Goal: Task Accomplishment & Management: Use online tool/utility

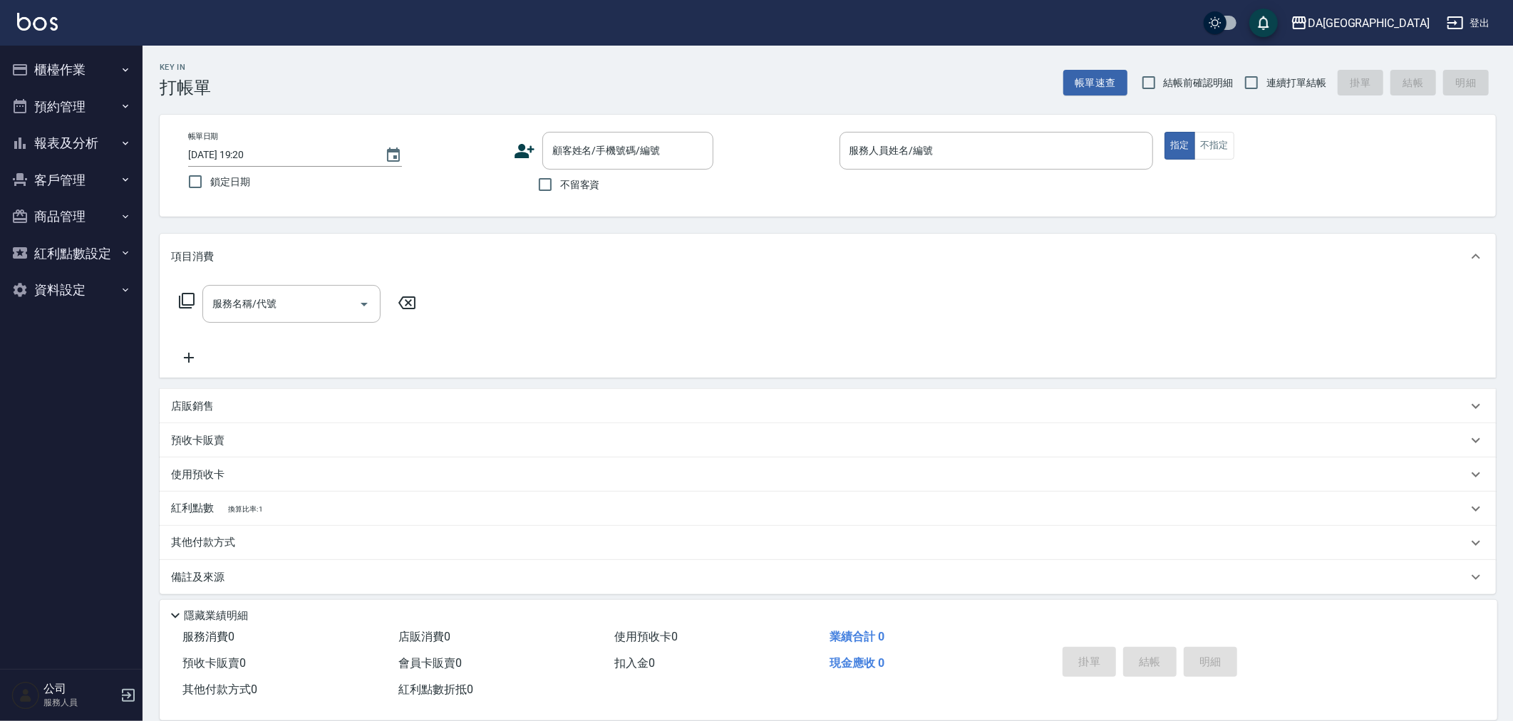
click at [561, 183] on span "不留客資" at bounding box center [580, 184] width 40 height 15
click at [560, 183] on input "不留客資" at bounding box center [545, 185] width 30 height 30
checkbox input "true"
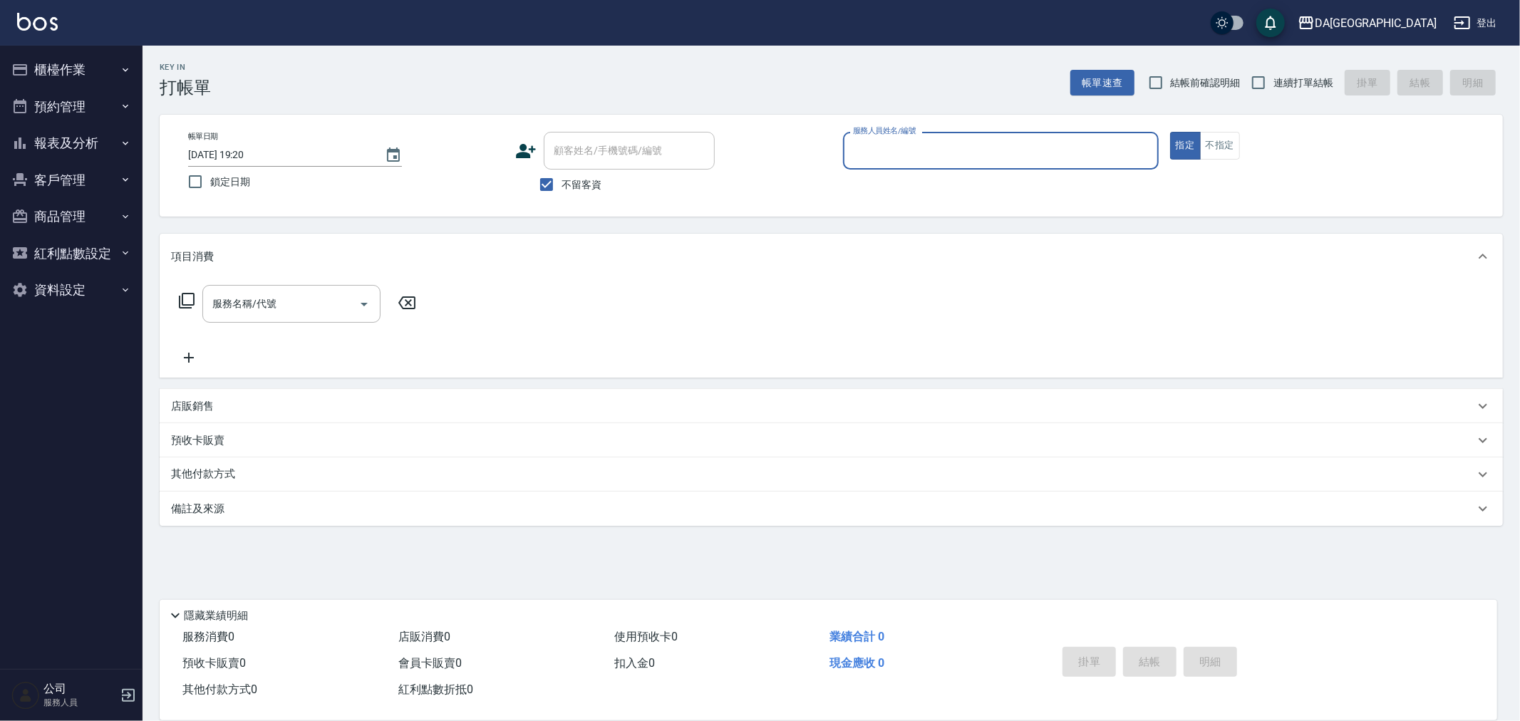
click at [1217, 76] on span "結帳前確認明細" at bounding box center [1206, 83] width 70 height 15
click at [1171, 76] on input "結帳前確認明細" at bounding box center [1156, 83] width 30 height 30
checkbox input "true"
click at [1285, 76] on span "連續打單結帳" at bounding box center [1303, 83] width 60 height 15
click at [1273, 76] on input "連續打單結帳" at bounding box center [1258, 83] width 30 height 30
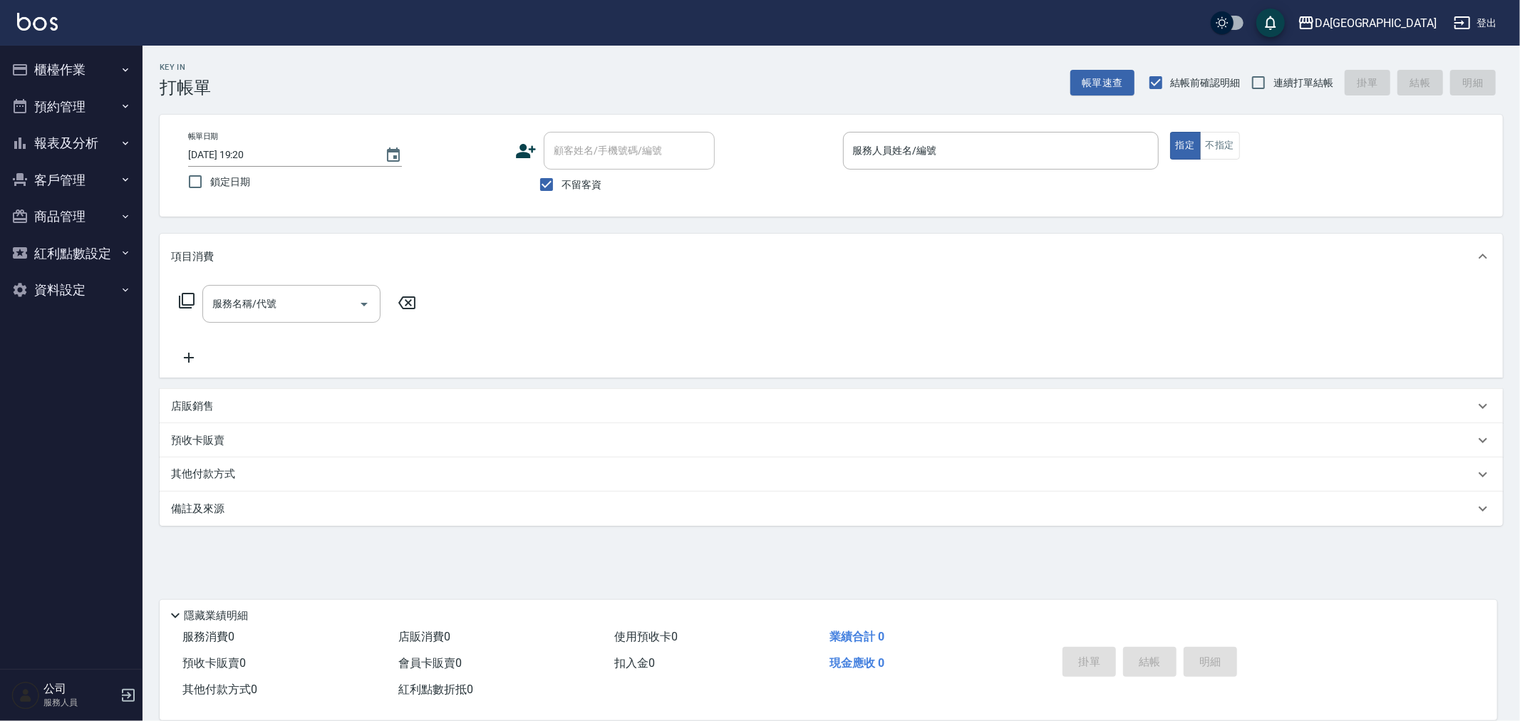
checkbox input "true"
click at [1122, 134] on div "服務人員姓名/編號" at bounding box center [1001, 151] width 316 height 38
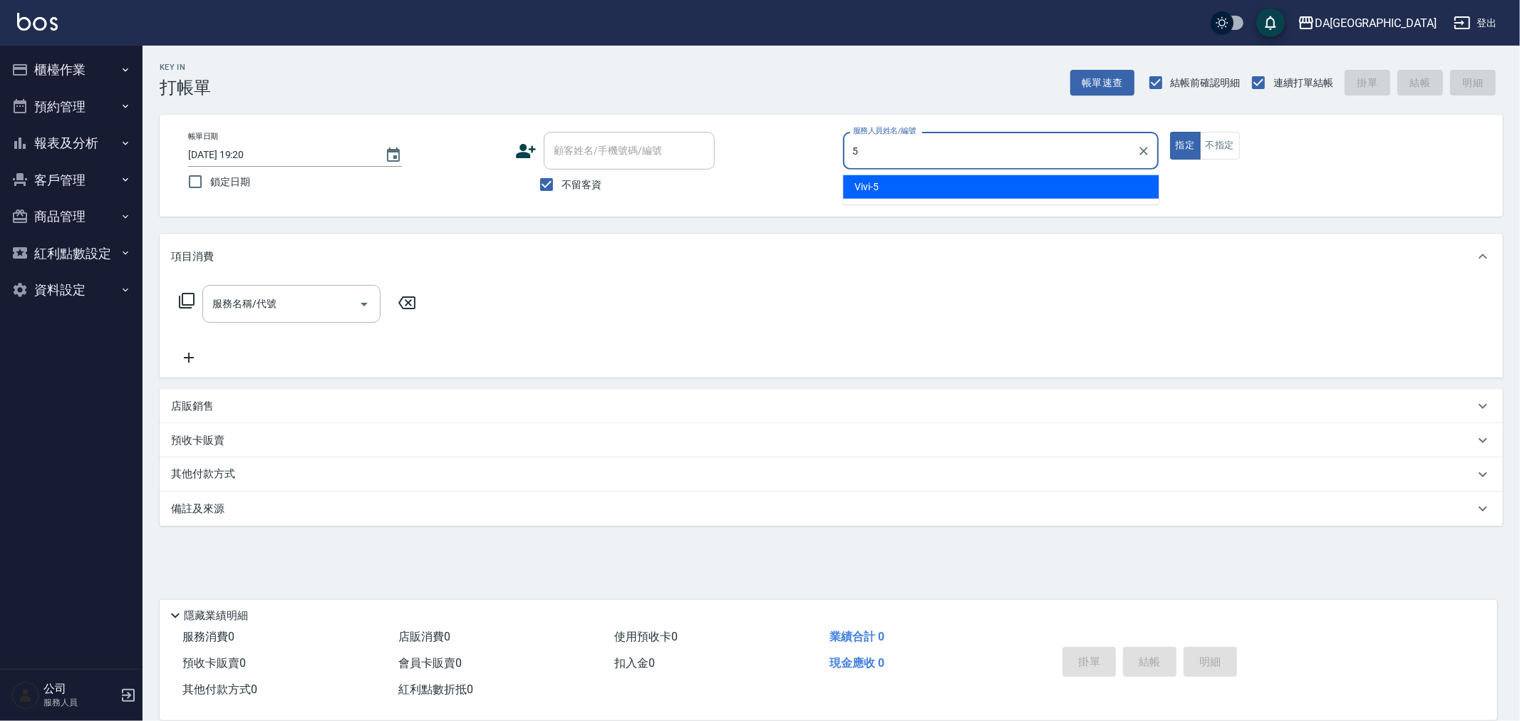
type input "Vivi-5"
type button "true"
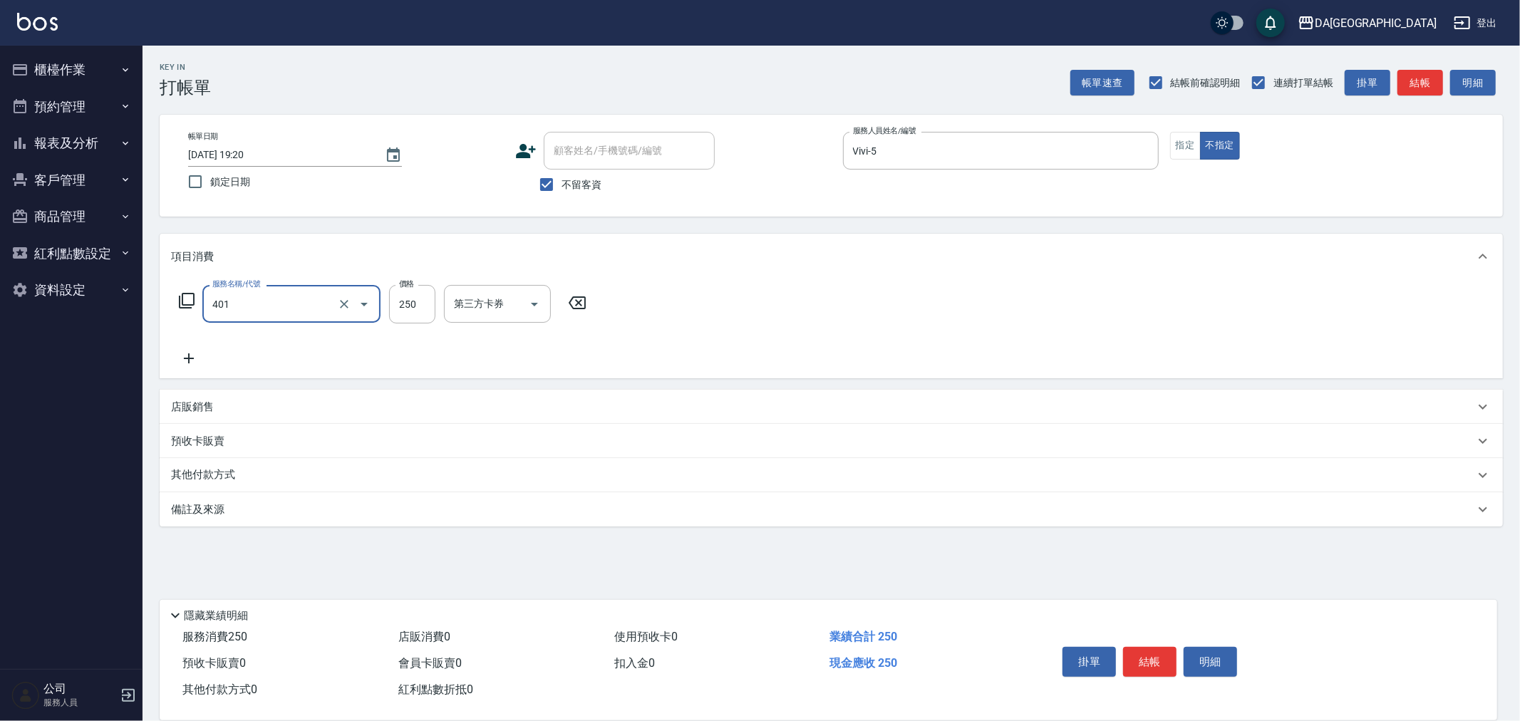
type input "剪髮(401)"
type input "300"
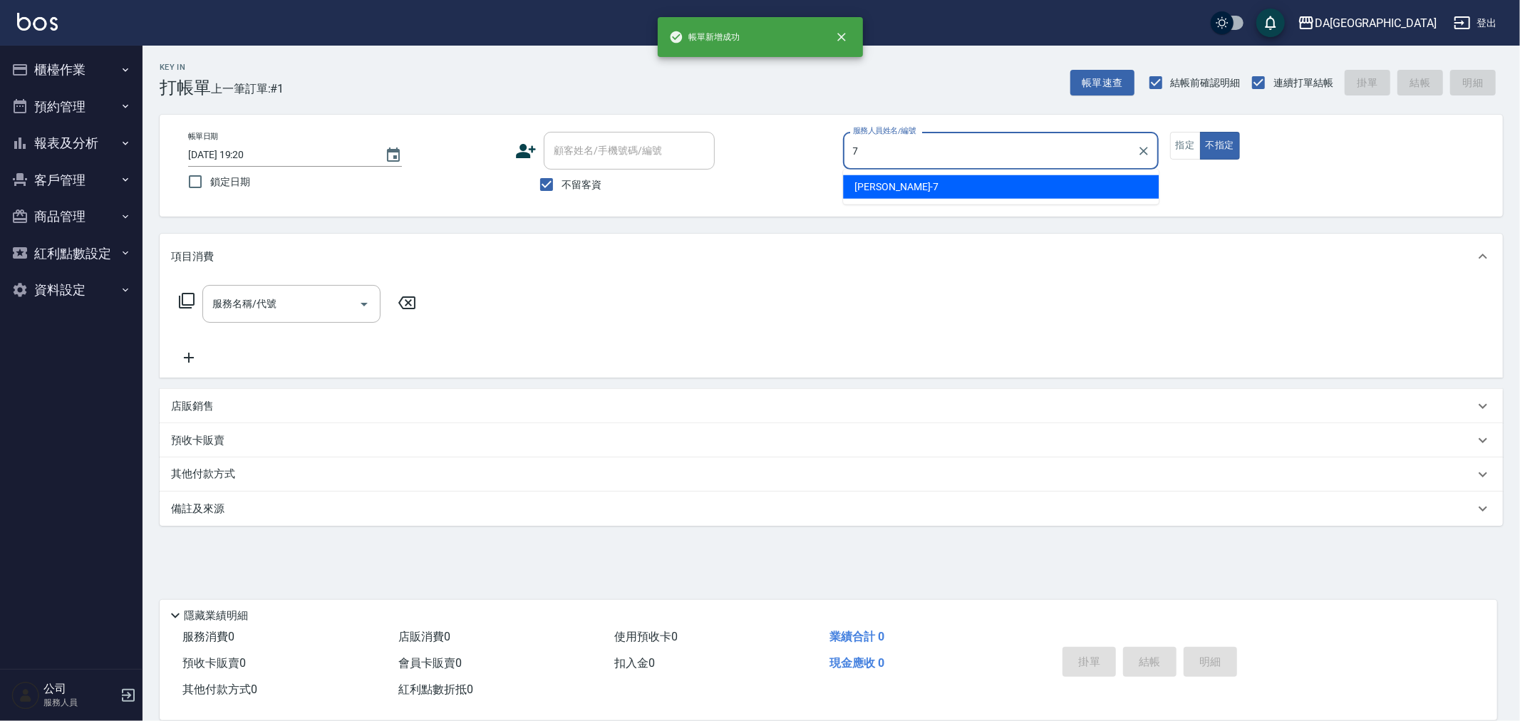
type input "Mimi-7"
type button "false"
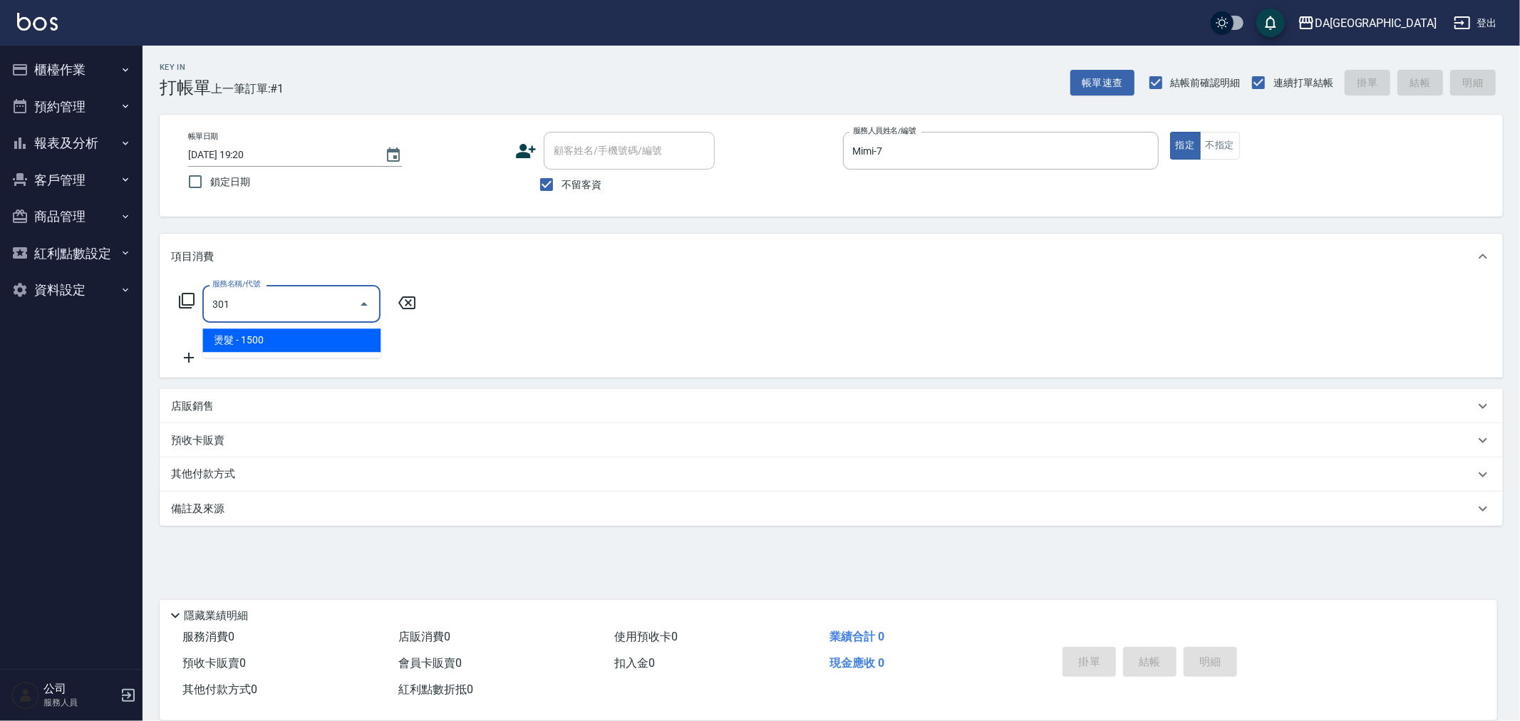
type input "燙髮(301)"
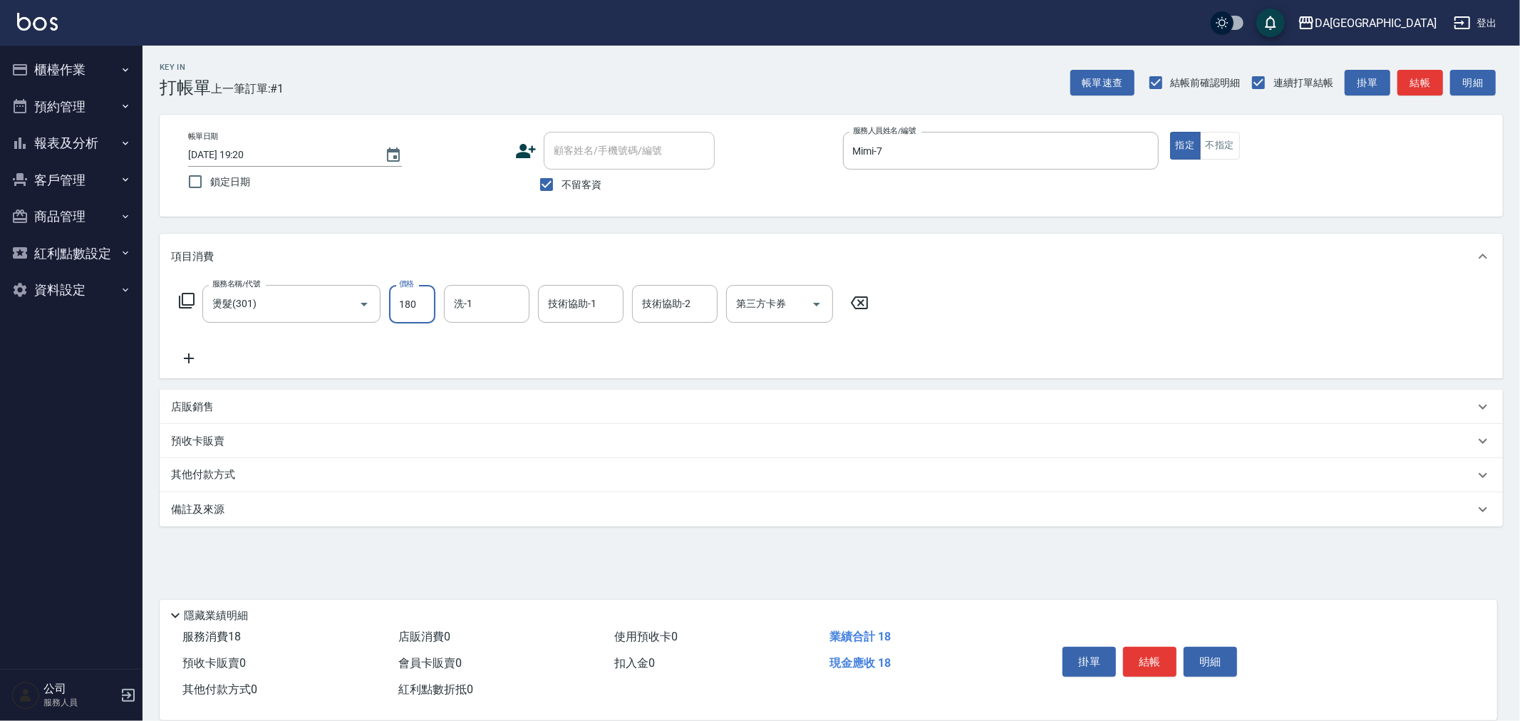
type input "1800"
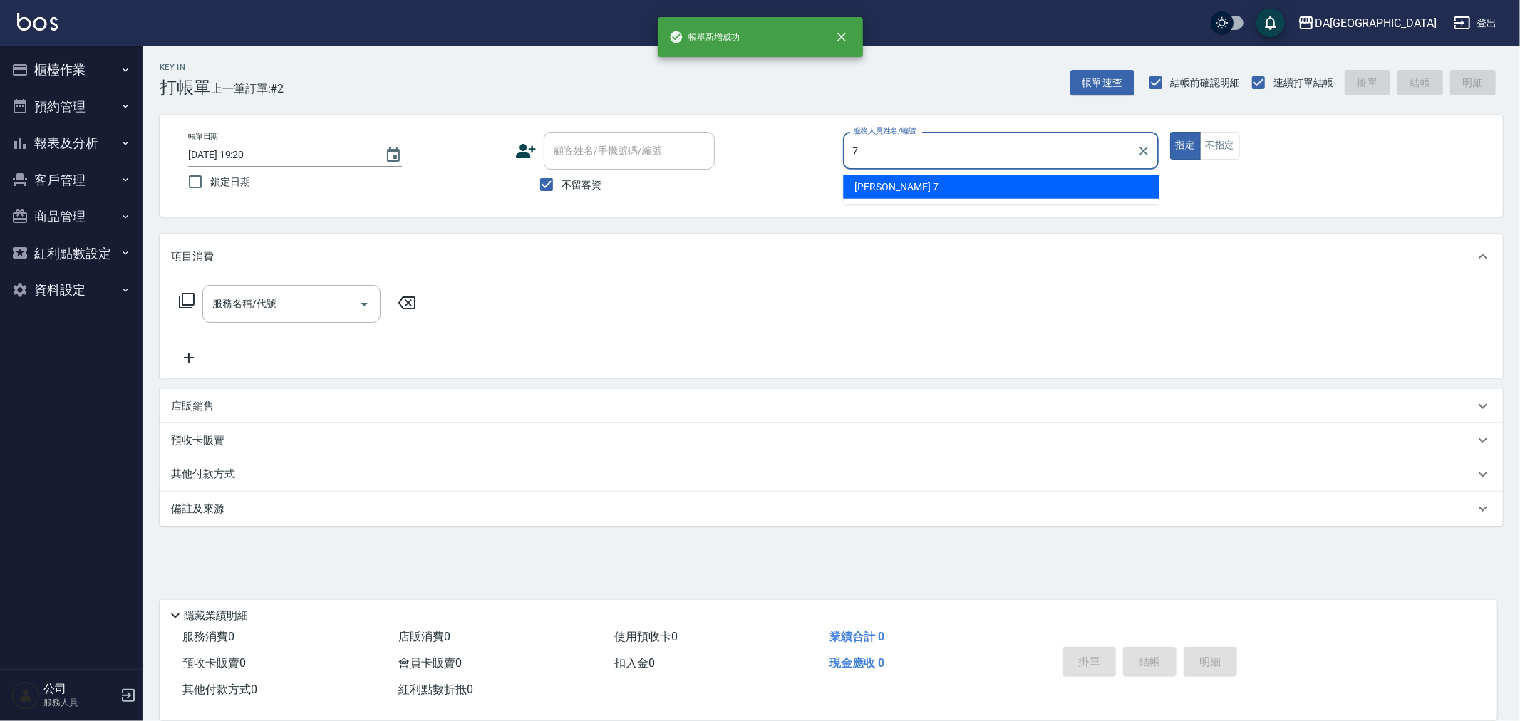
type input "Mimi-7"
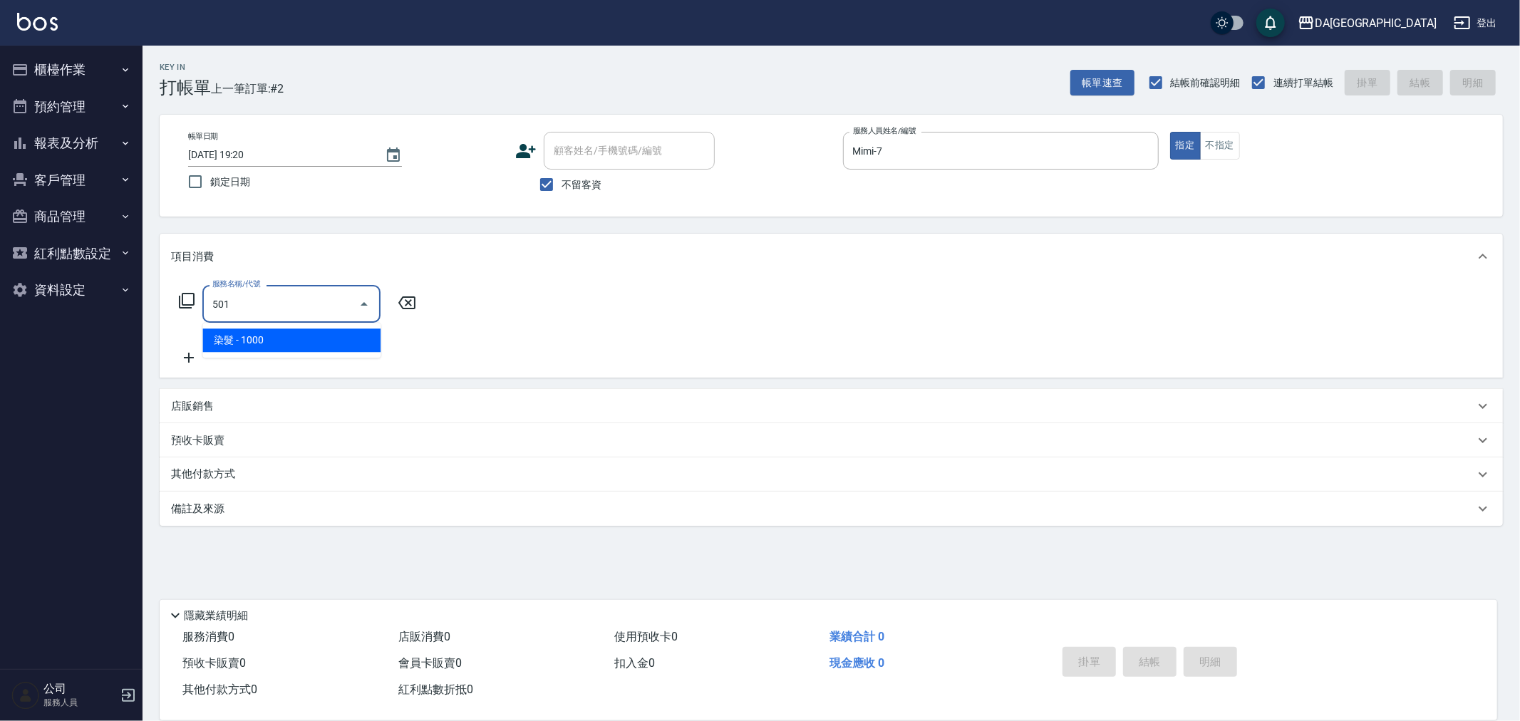
type input "染髮(501)"
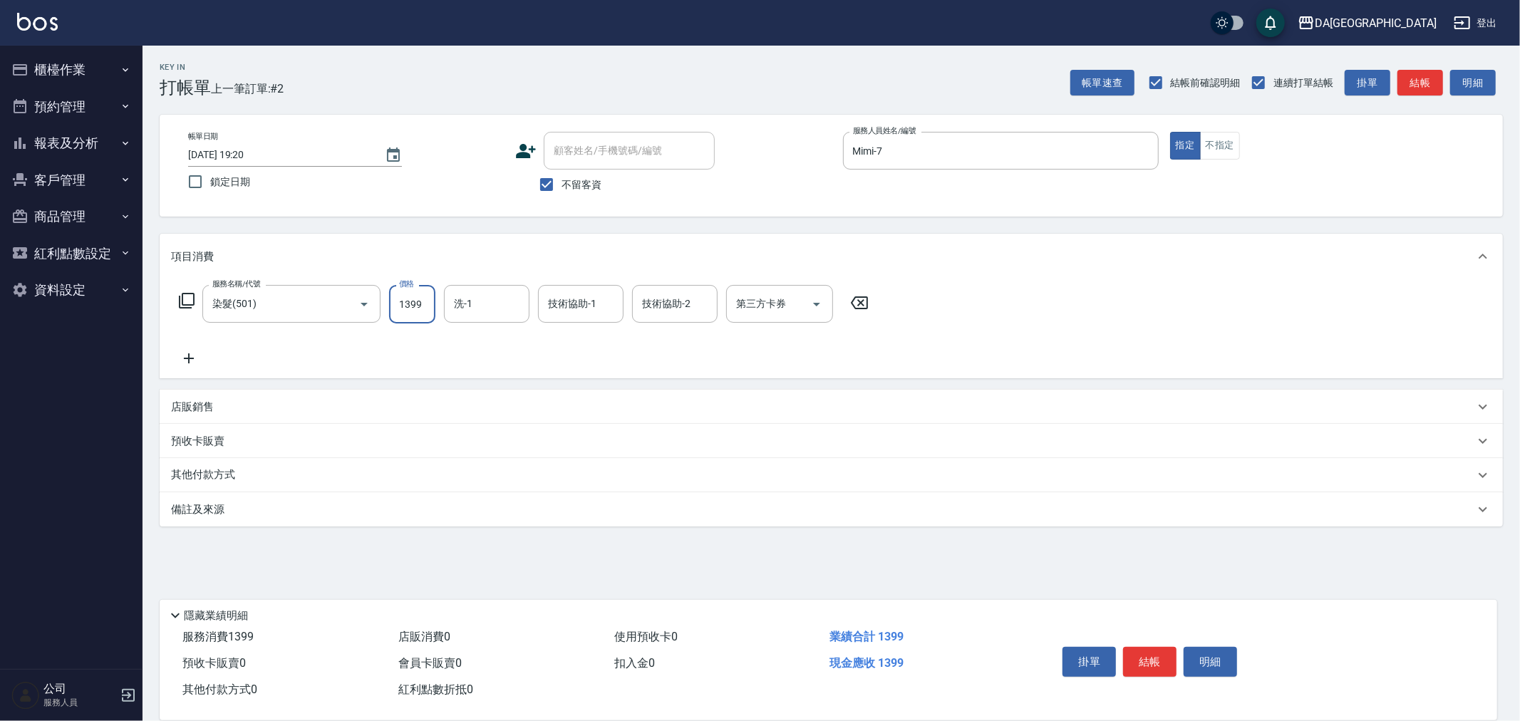
type input "1399"
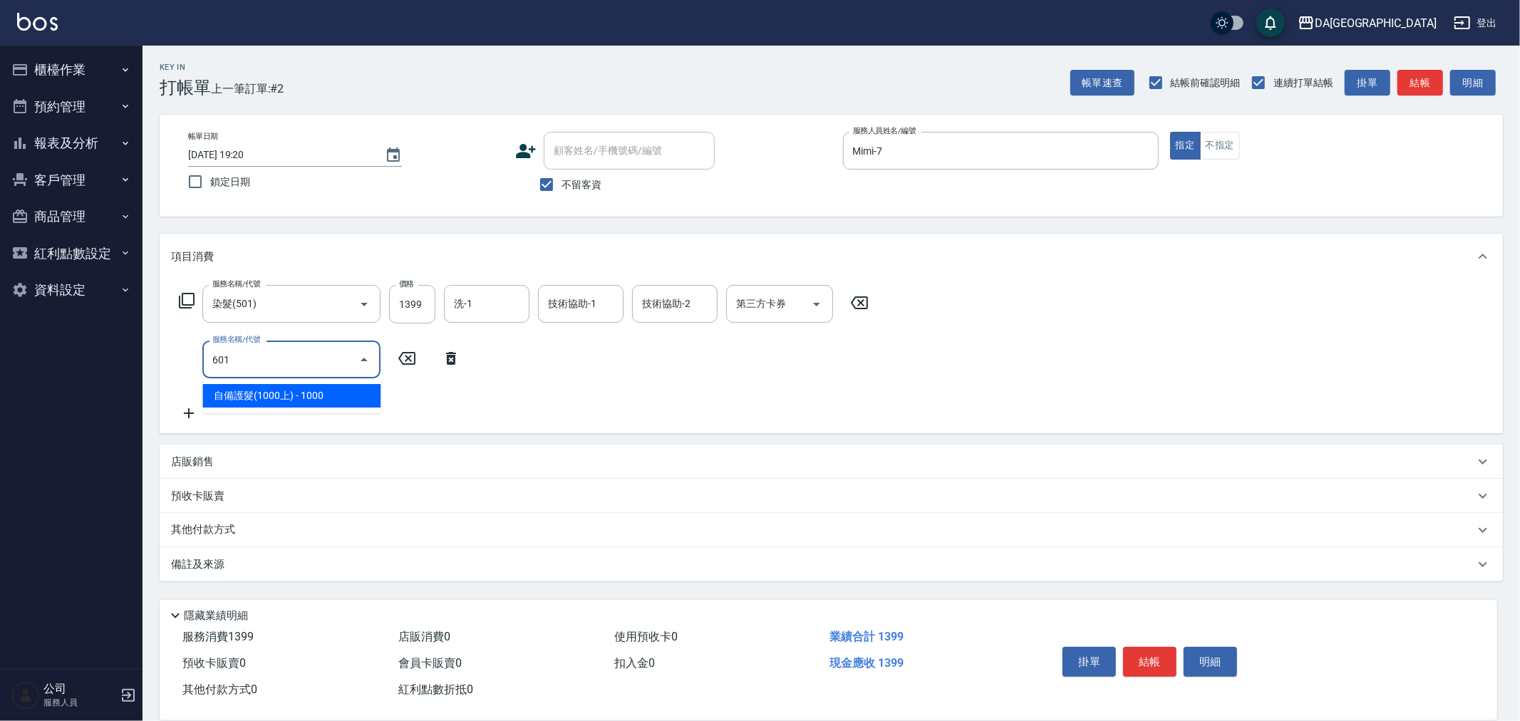
type input "自備護髮(1000上)(601)"
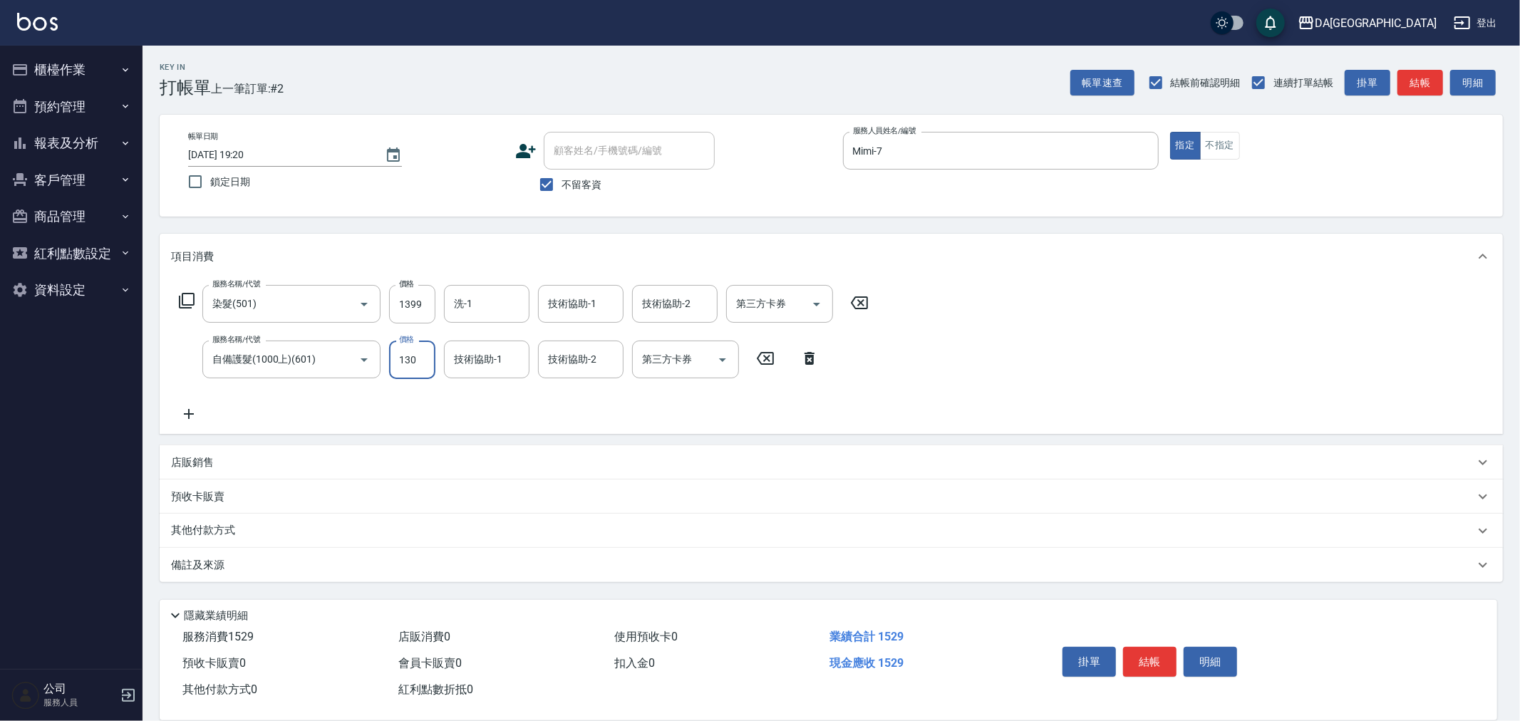
type input "1300"
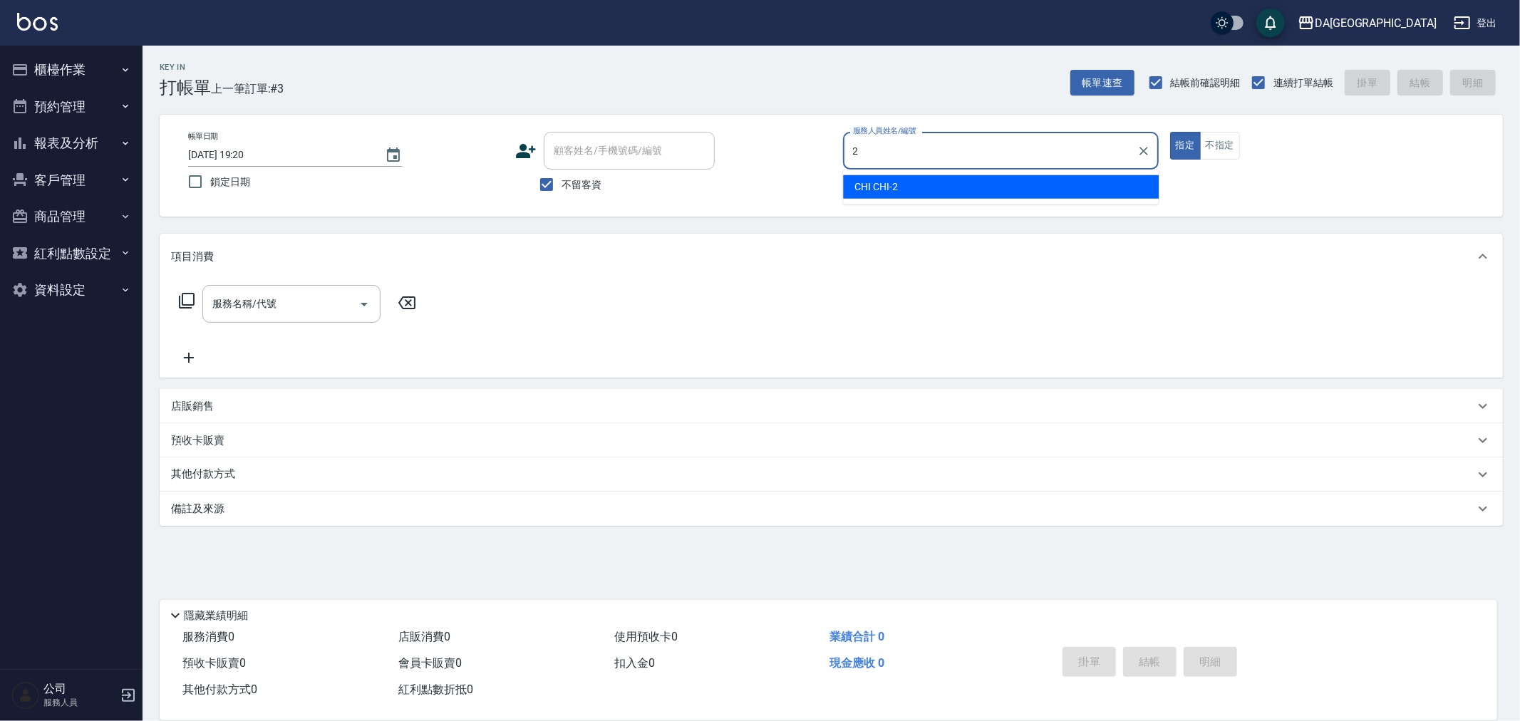
type input "CHI CHI-2"
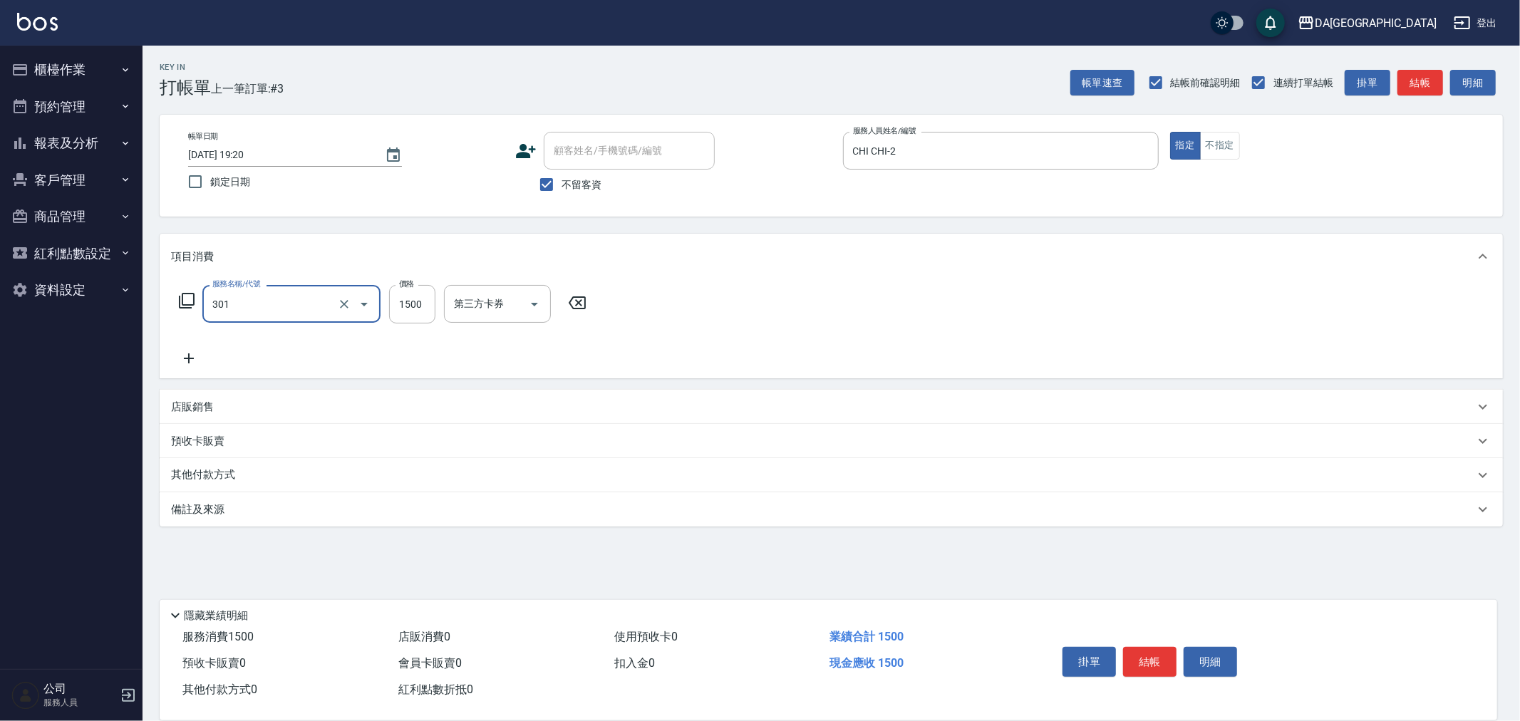
type input "燙髮(301)"
type input "1399"
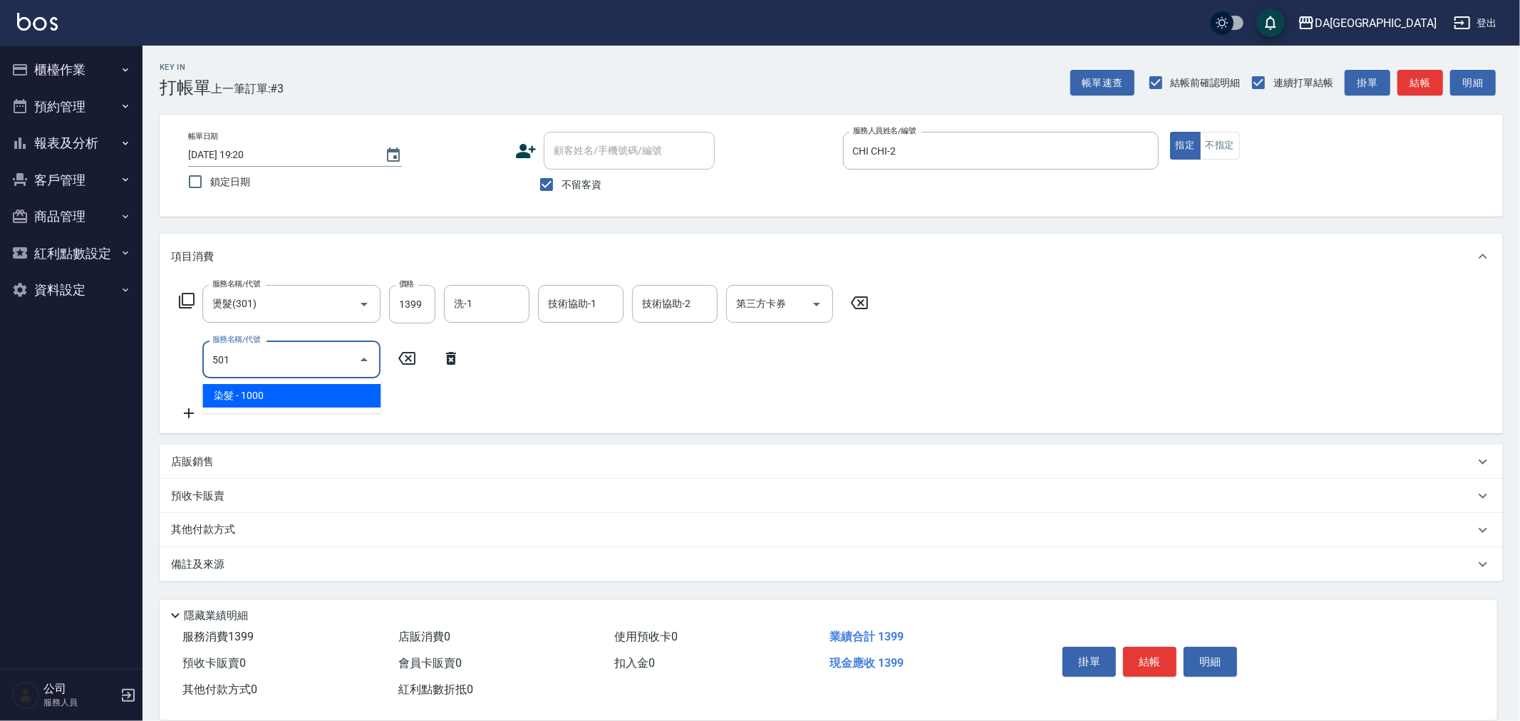
type input "染髮(501)"
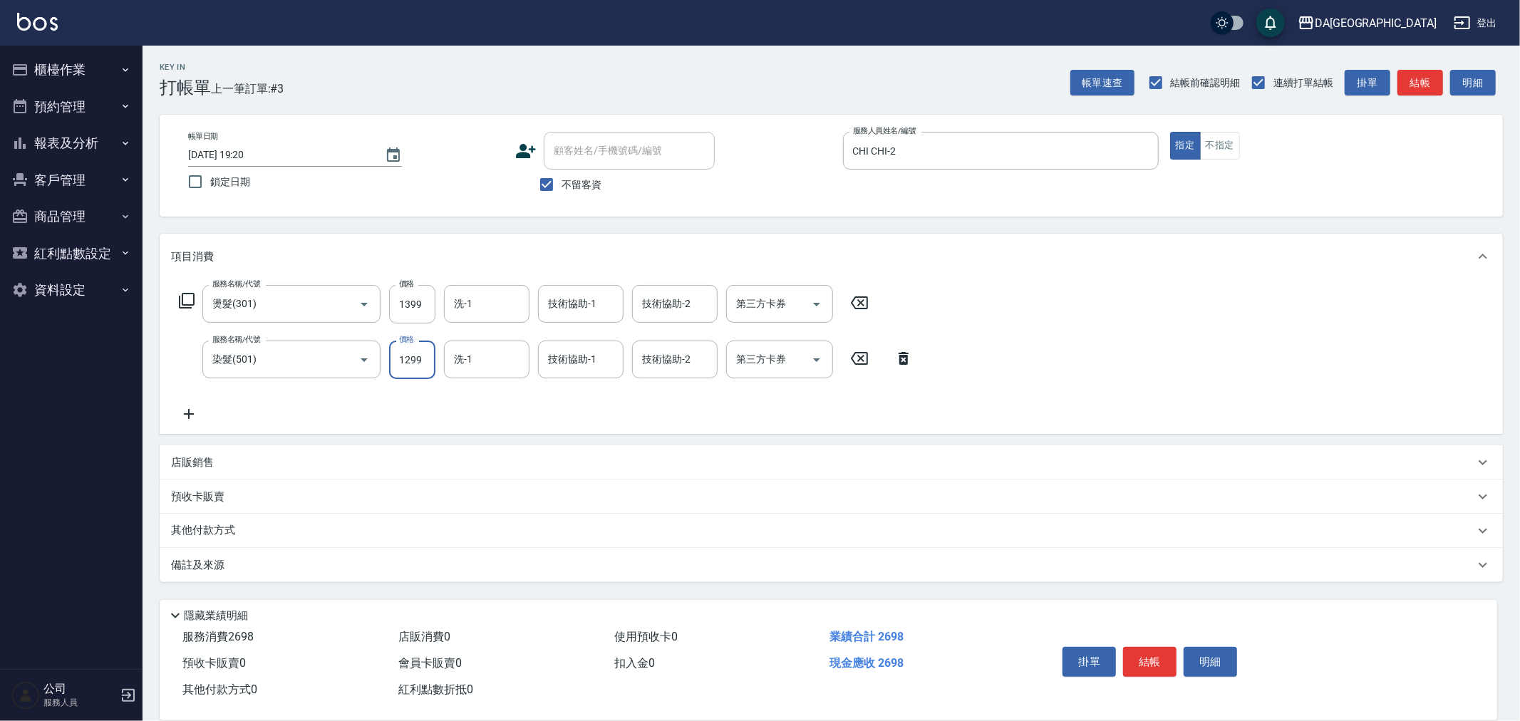
type input "1299"
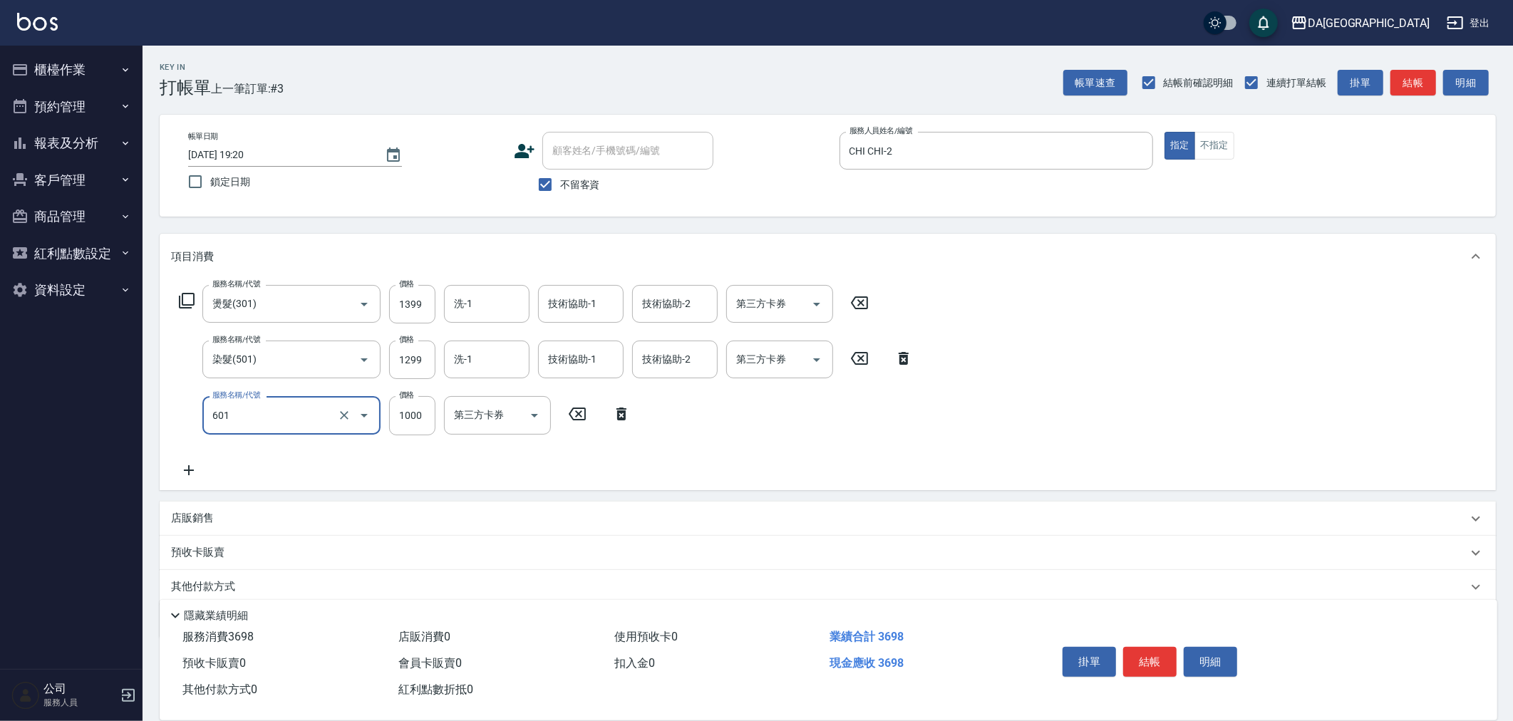
type input "自備護髮(1000上)(601)"
type input "1300"
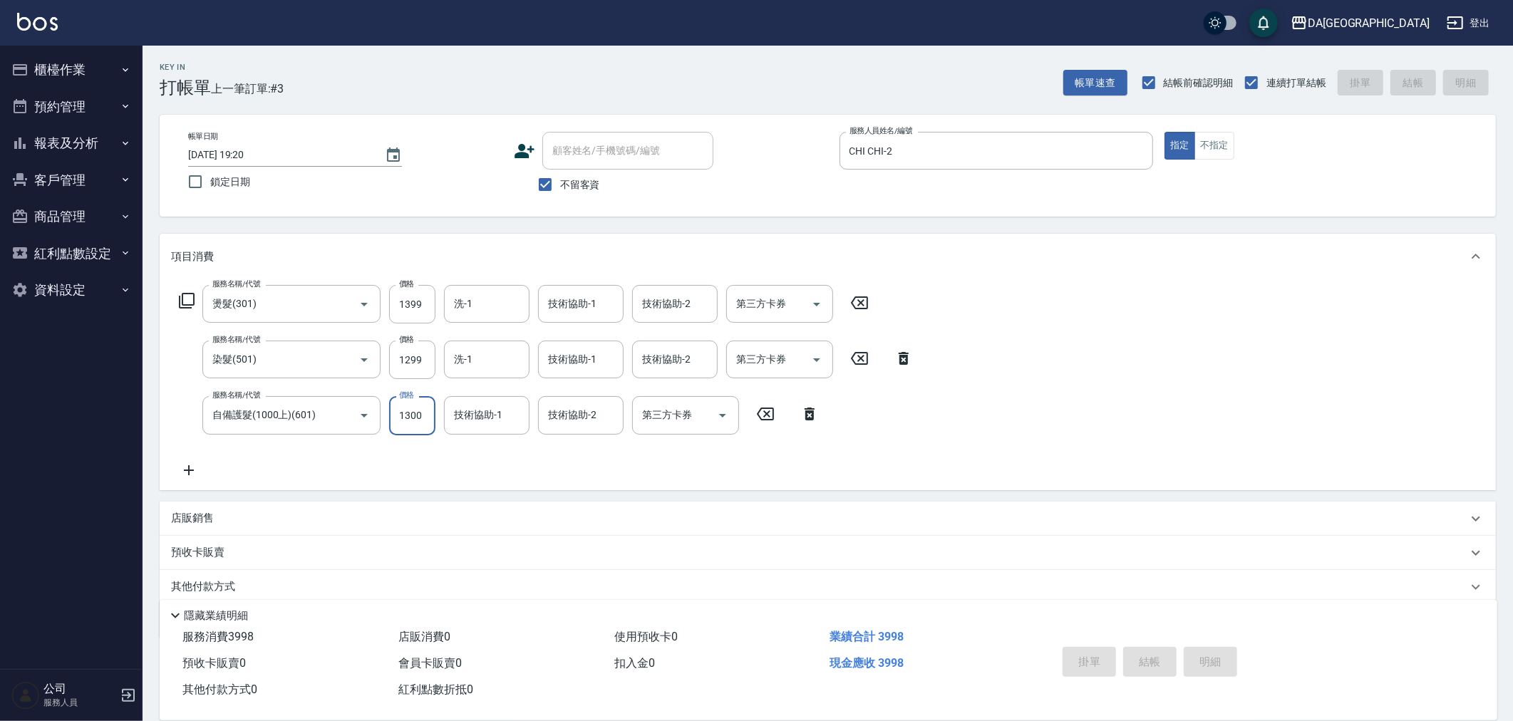
type input "2025/09/08 19:21"
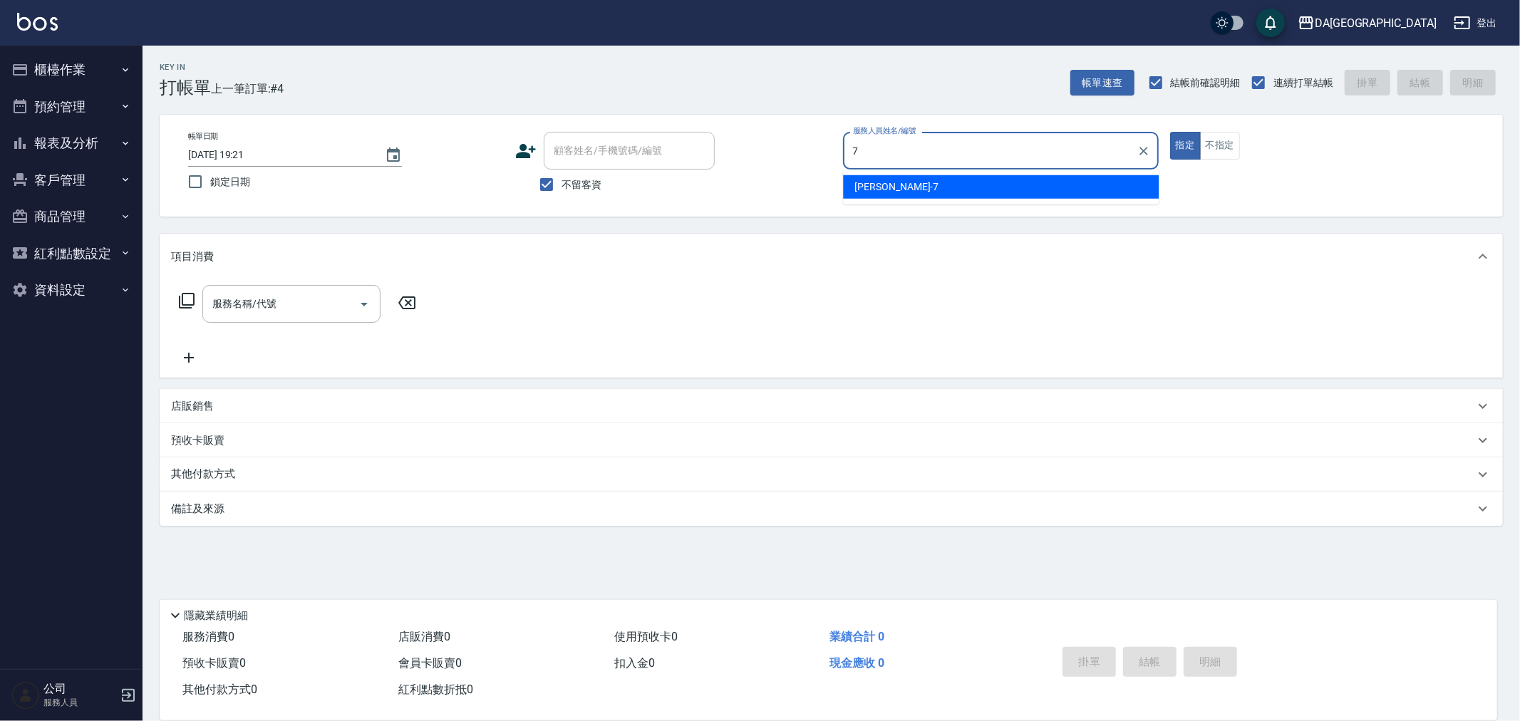
type input "Mimi-7"
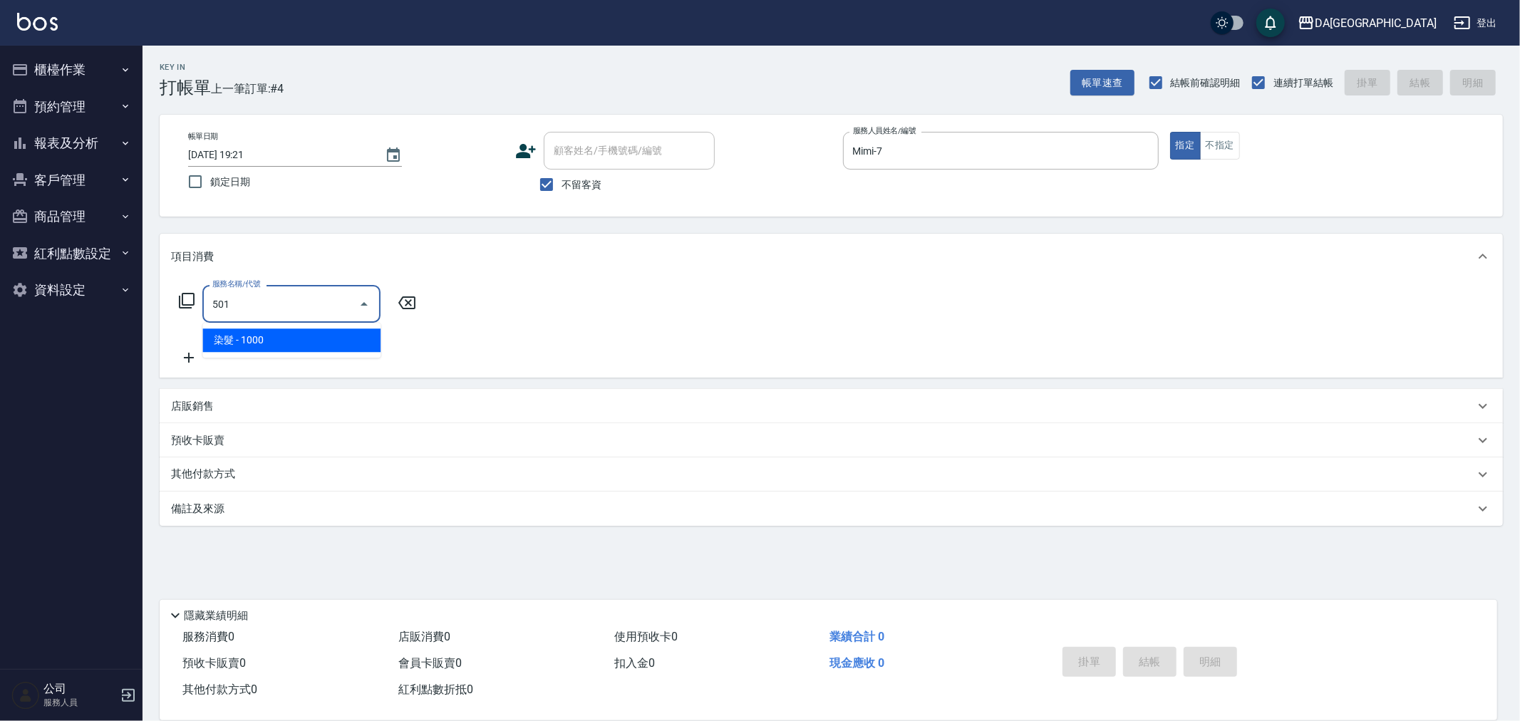
type input "染髮(501)"
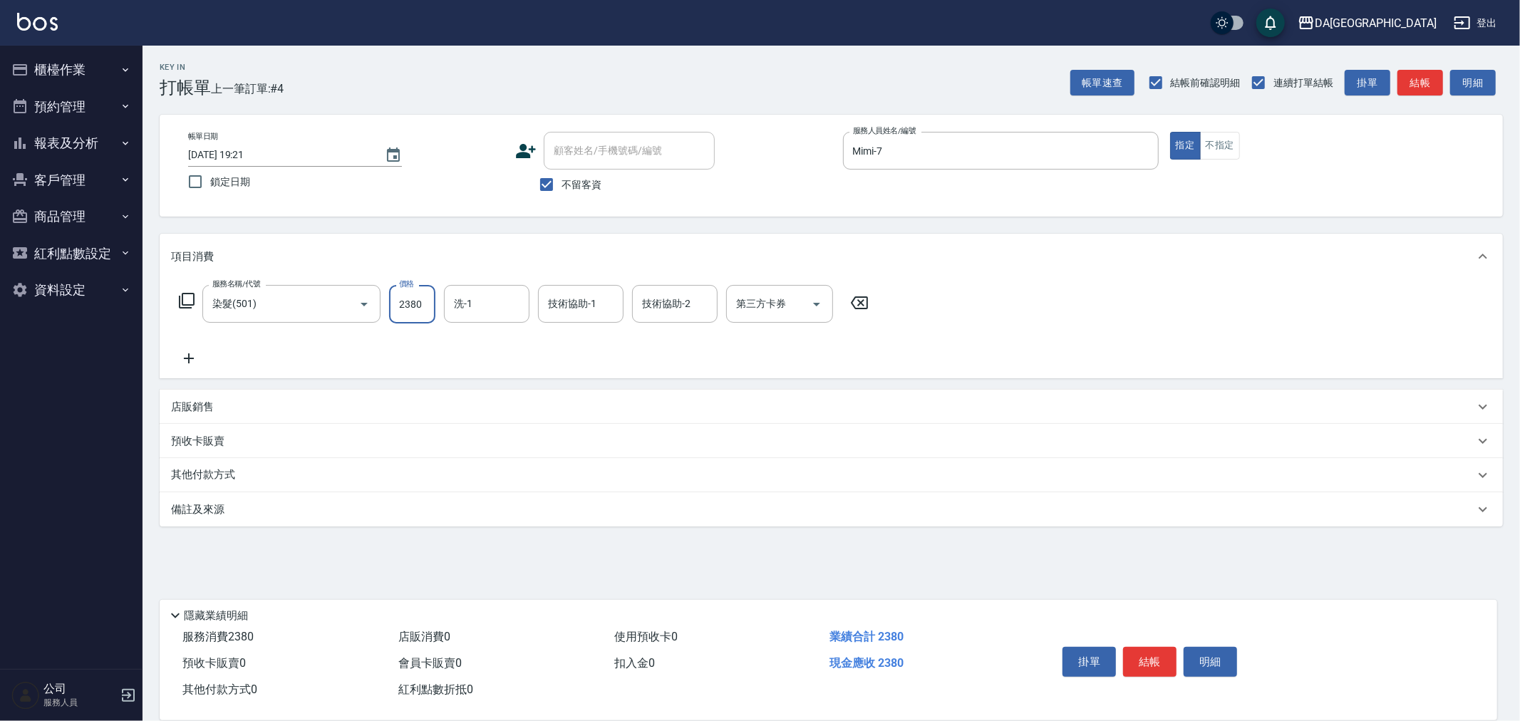
type input "2380"
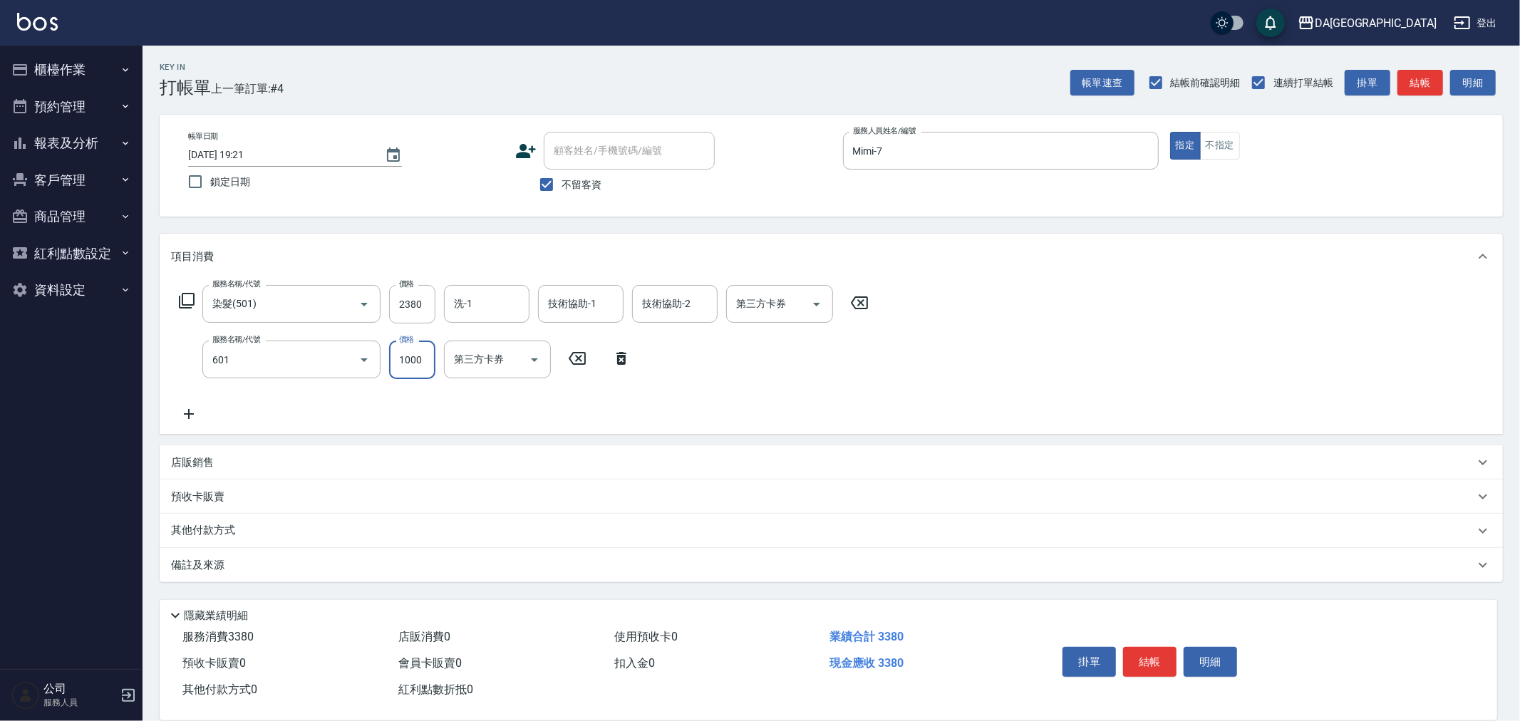
type input "自備護髮(1000上)(601)"
type input "1300"
click at [203, 528] on p "其他付款方式" at bounding box center [206, 531] width 71 height 16
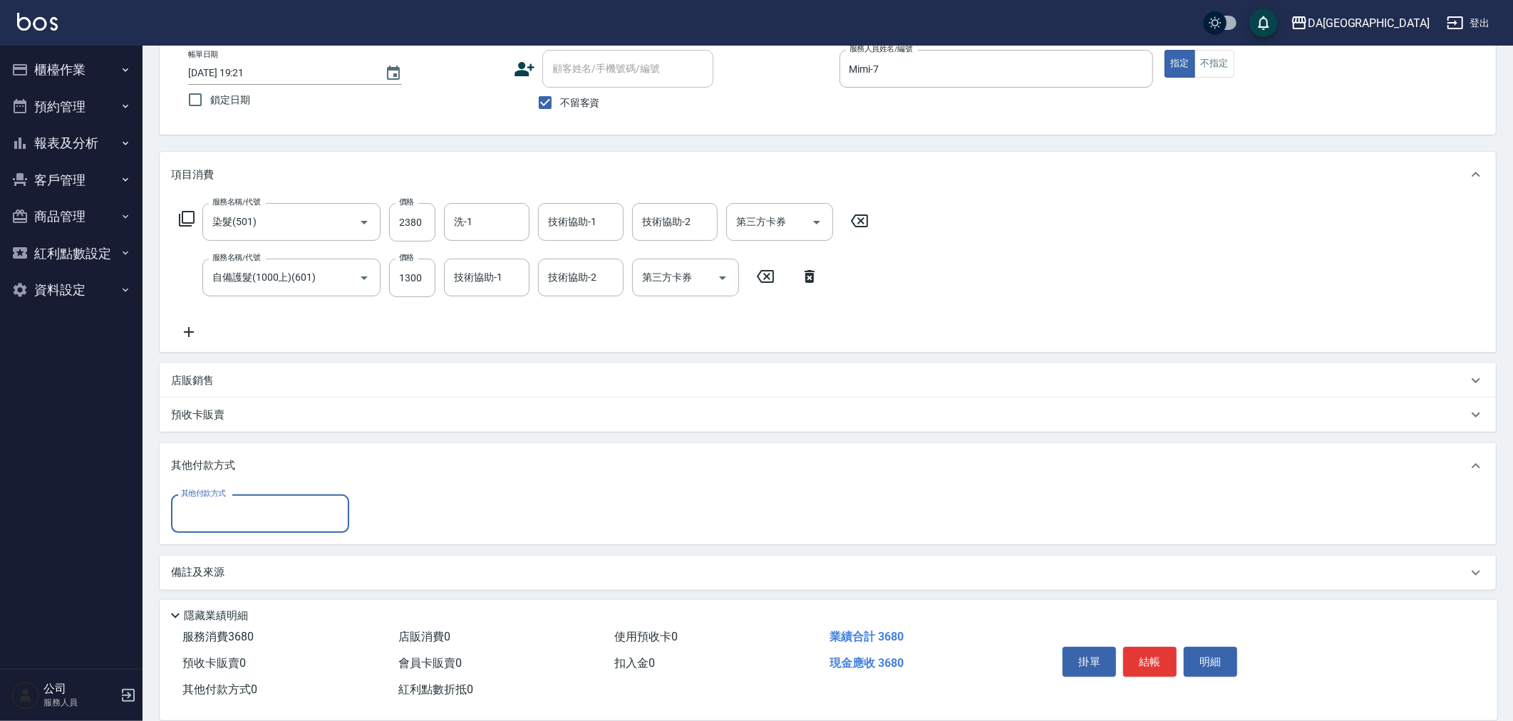
scroll to position [84, 0]
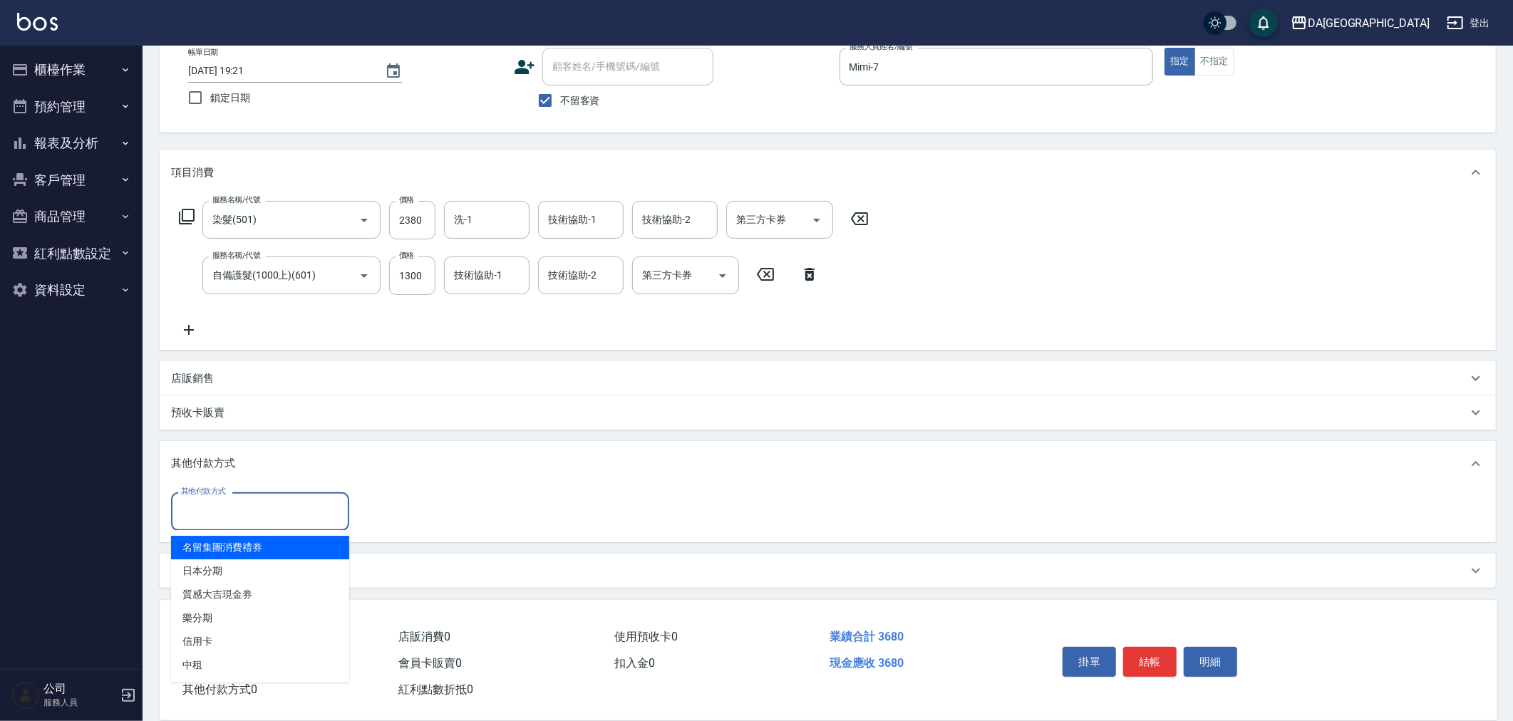
click at [219, 519] on input "其他付款方式" at bounding box center [259, 511] width 165 height 25
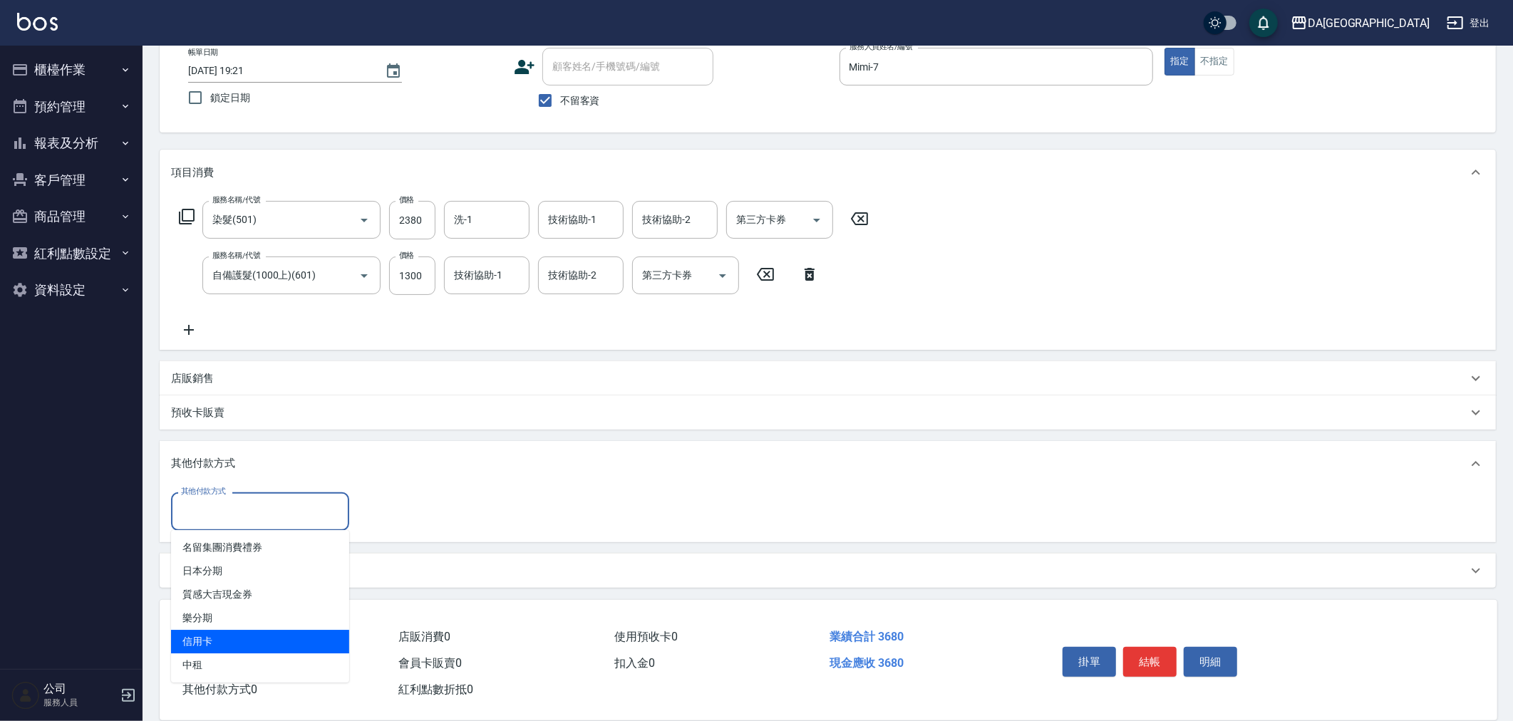
click at [235, 634] on span "信用卡" at bounding box center [260, 642] width 178 height 24
type input "信用卡"
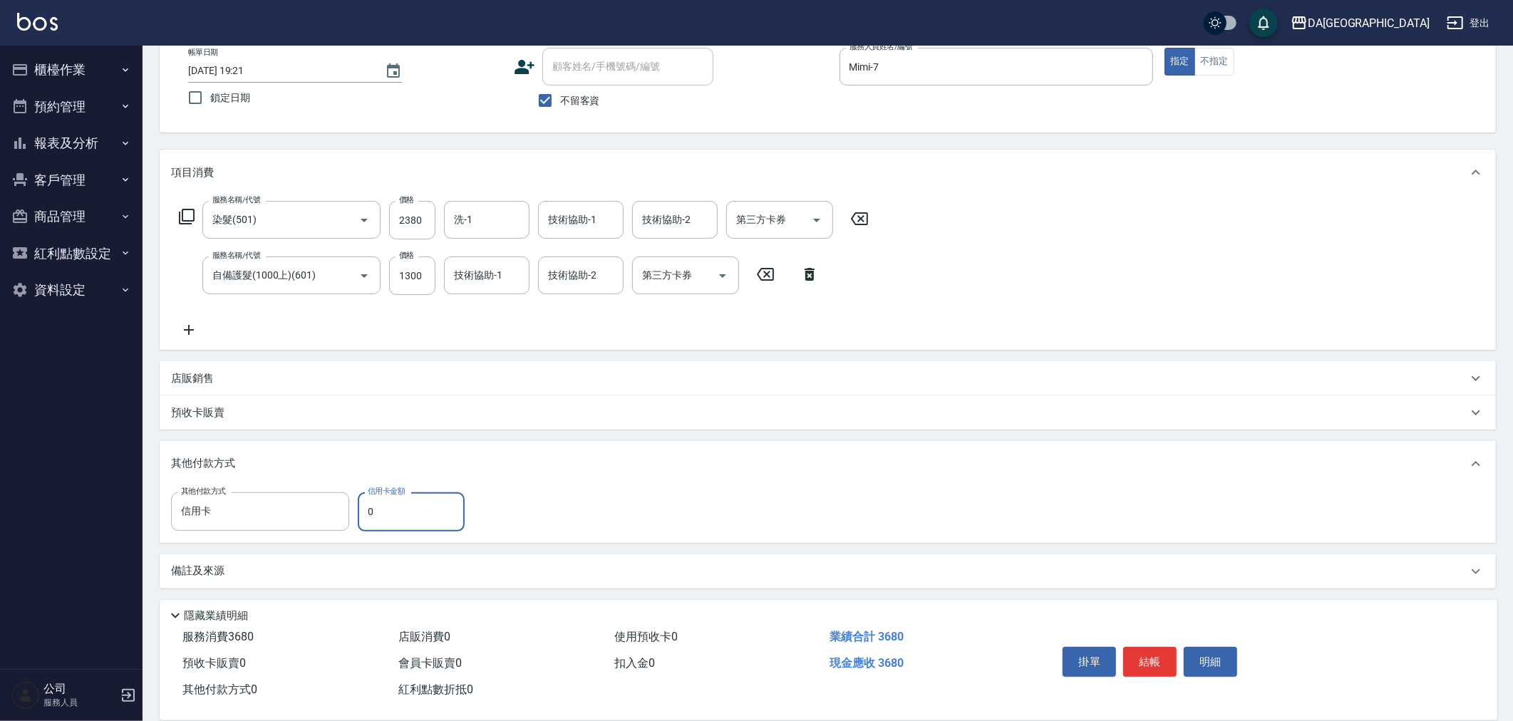
click at [393, 514] on input "0" at bounding box center [411, 511] width 107 height 38
type input "3680"
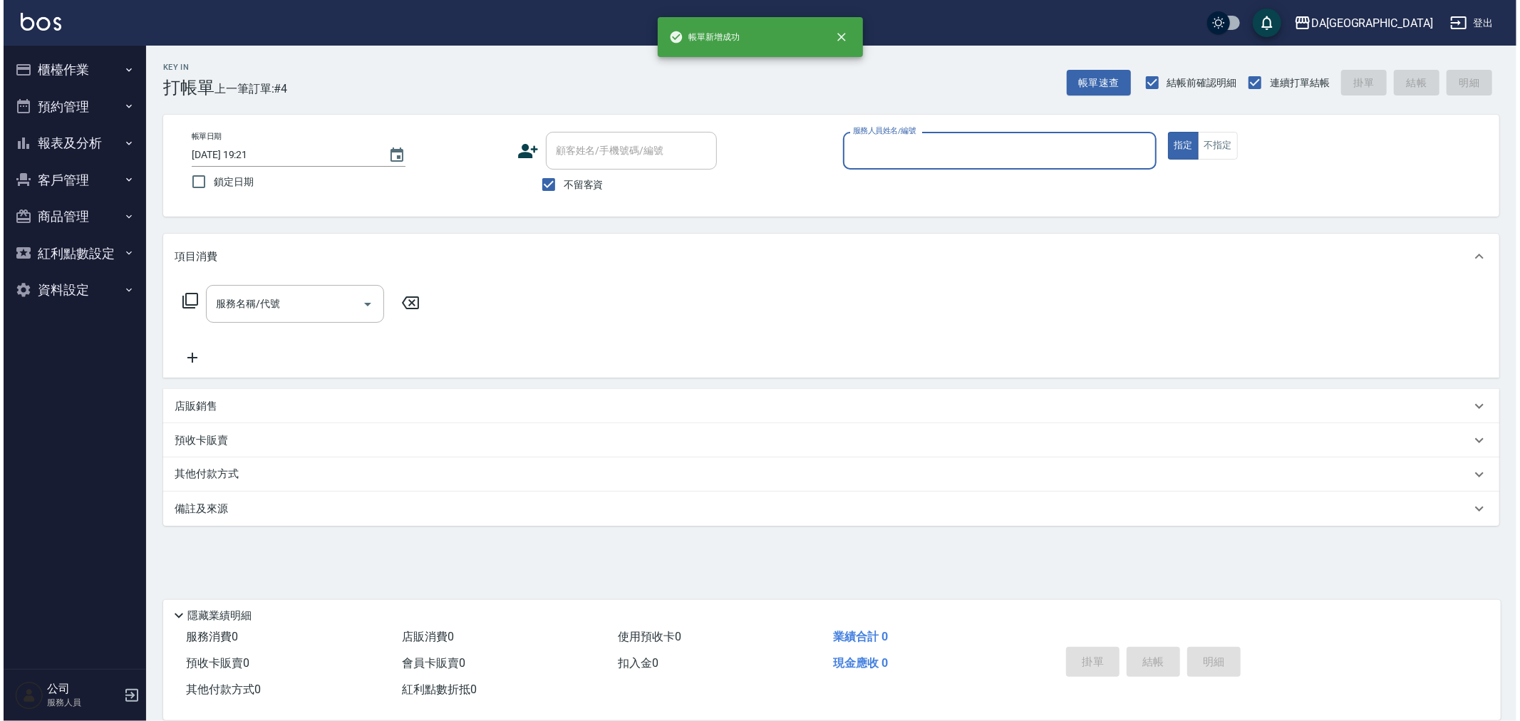
scroll to position [0, 0]
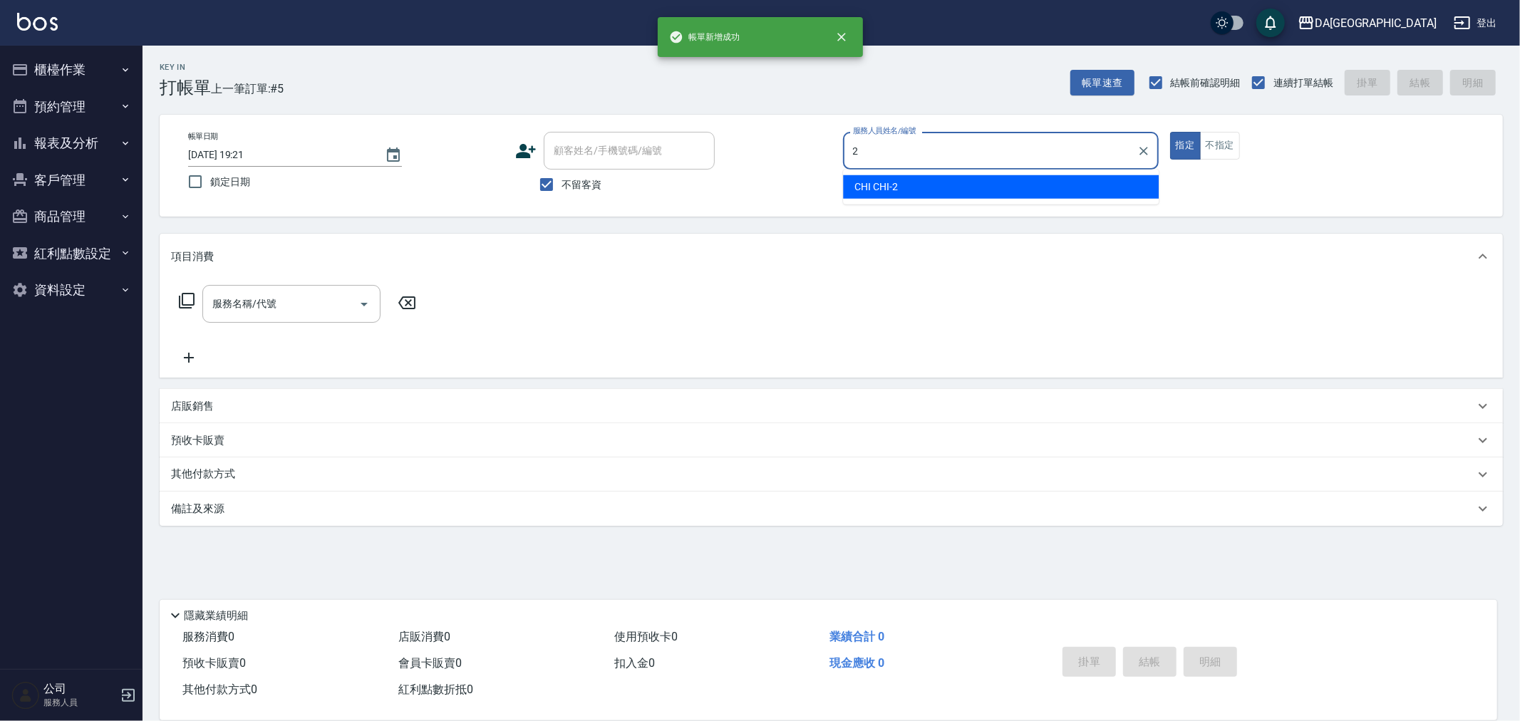
type input "CHI CHI-2"
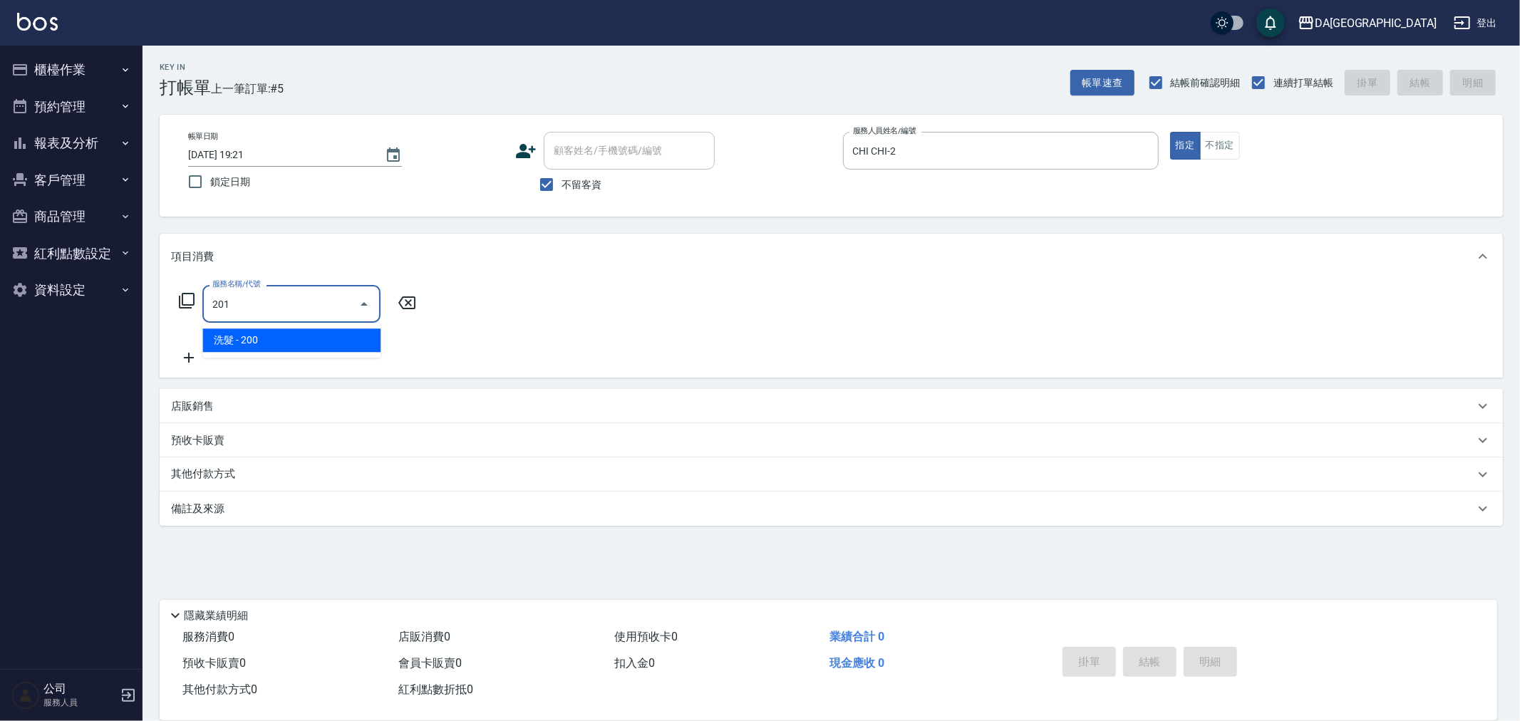
type input "洗髮(201)"
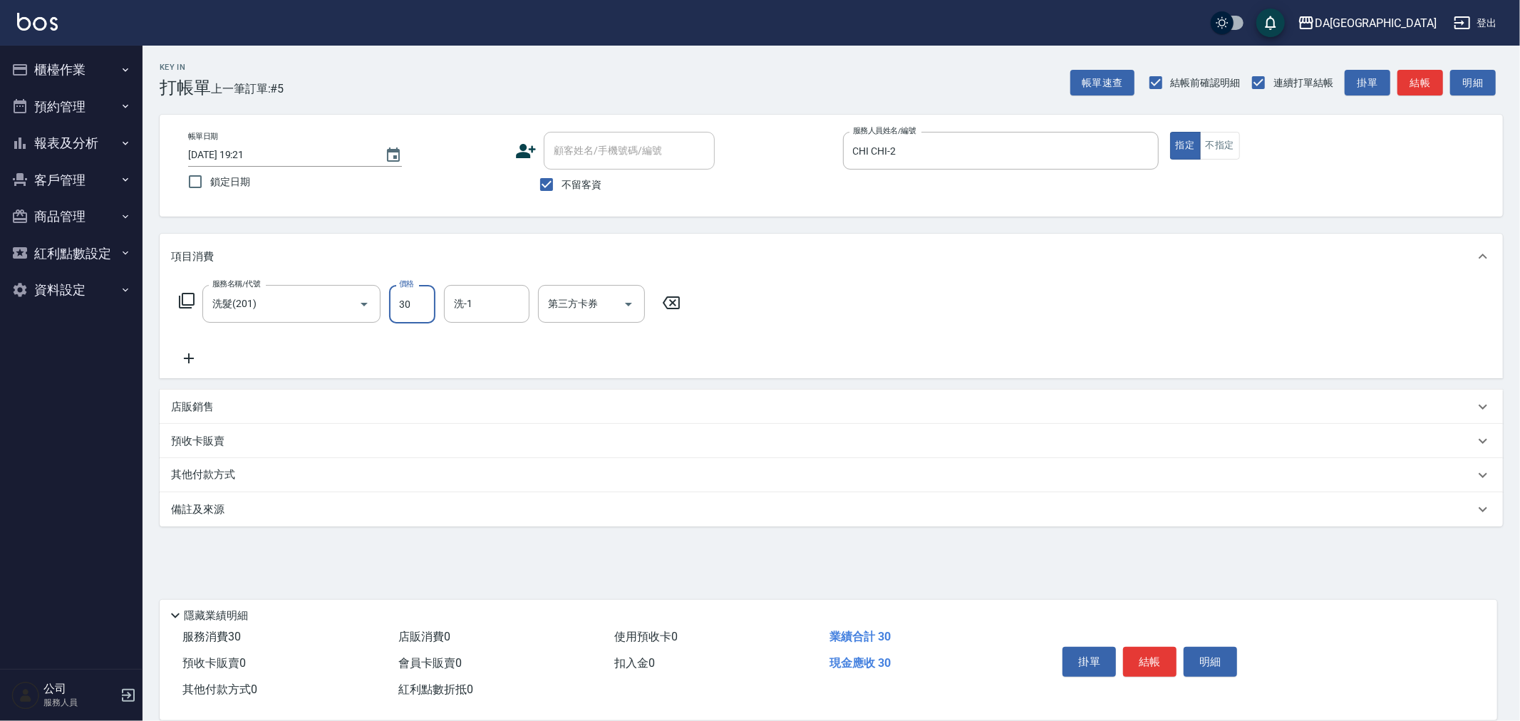
type input "300"
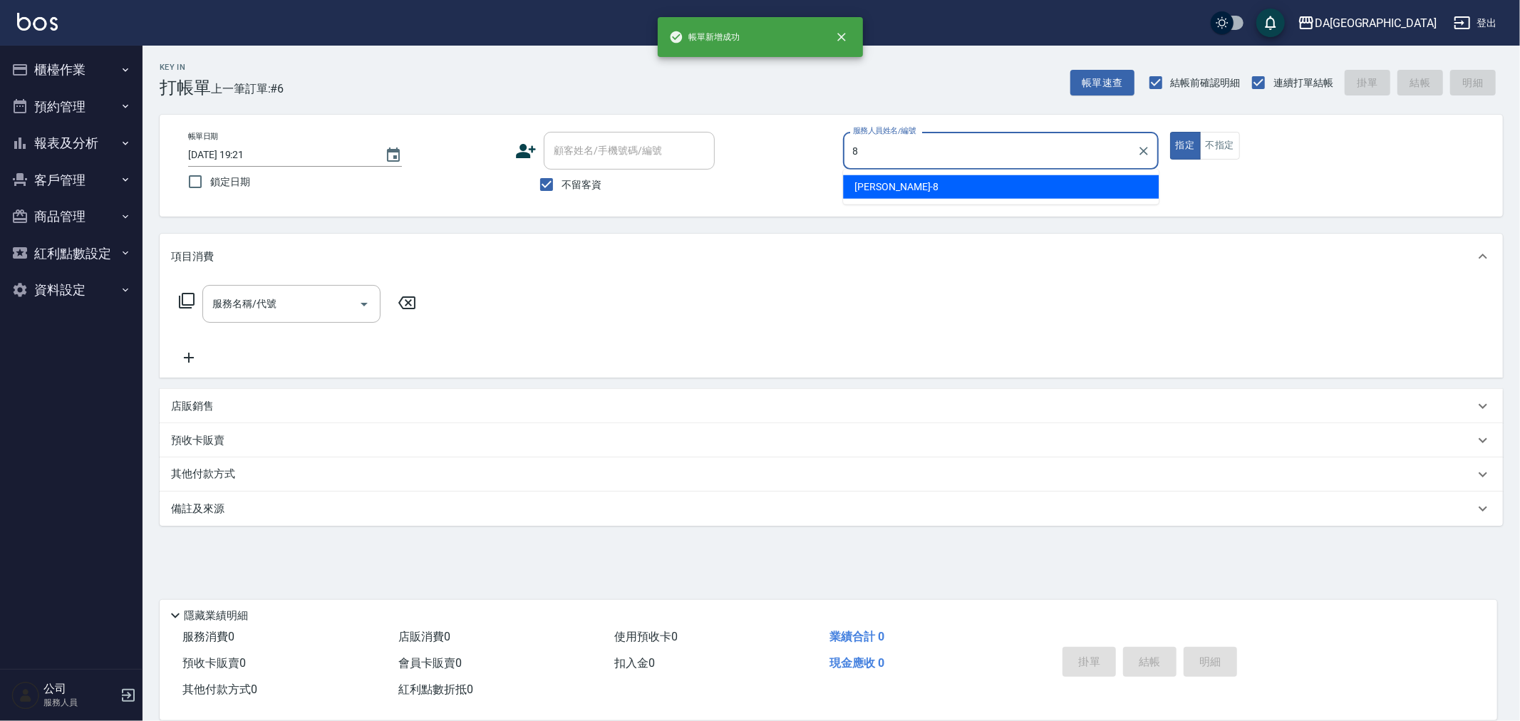
type input "LUCA-8"
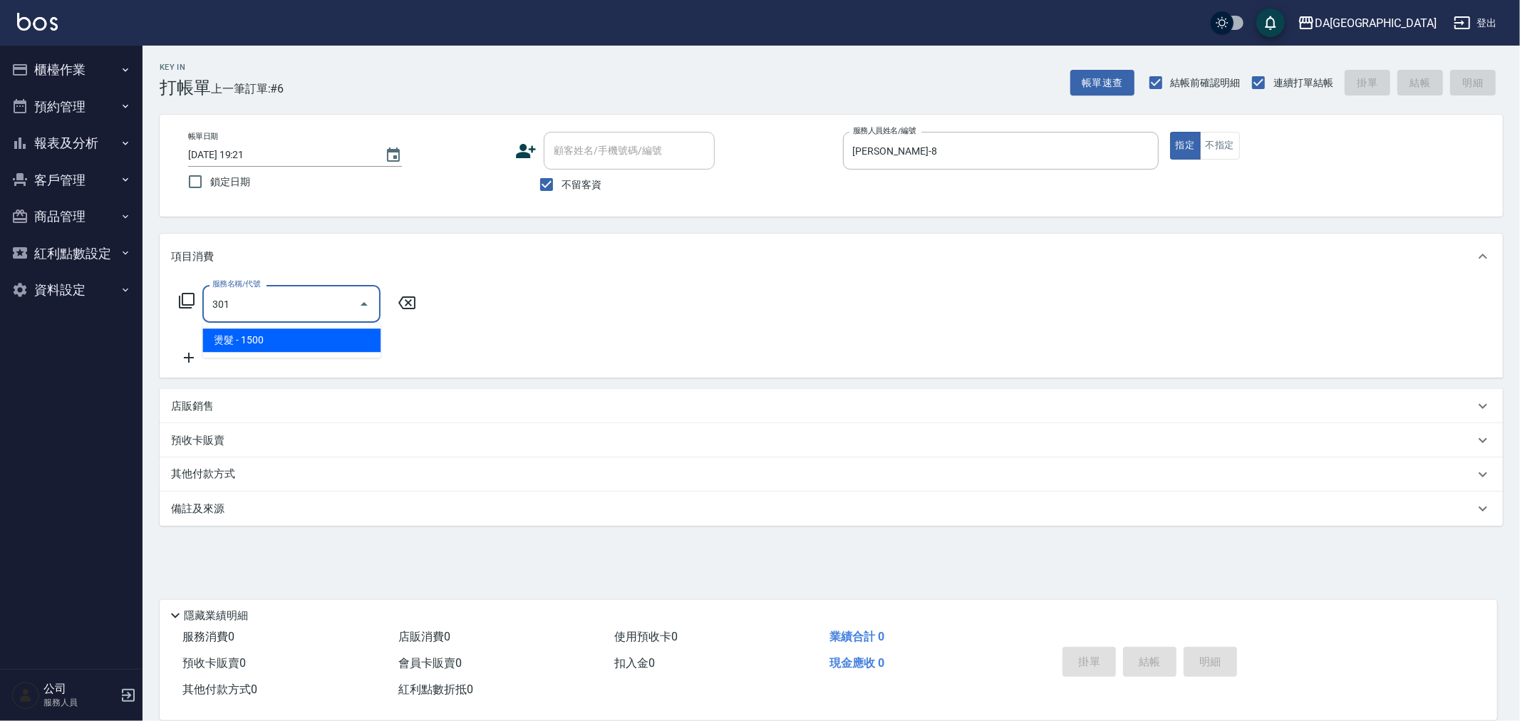
type input "燙髮(301)"
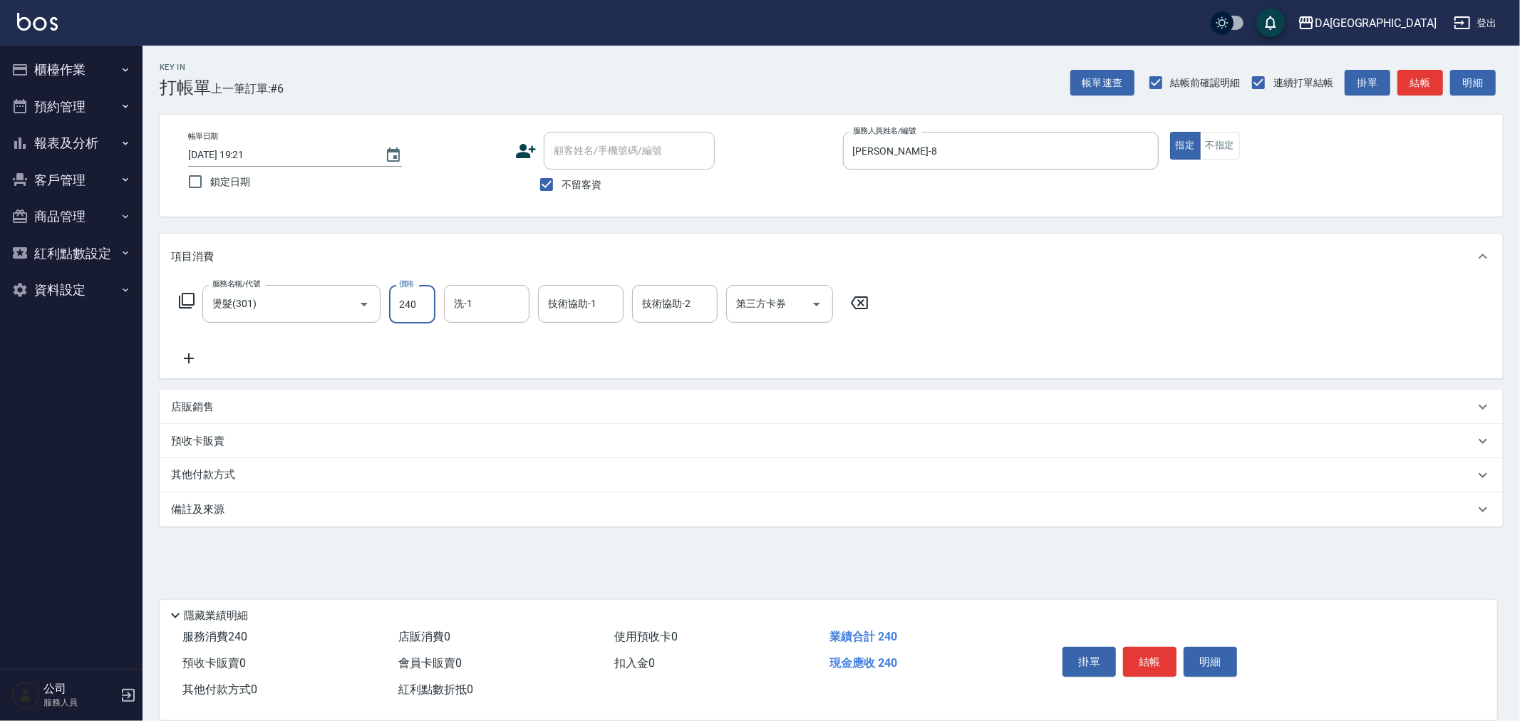
type input "2400"
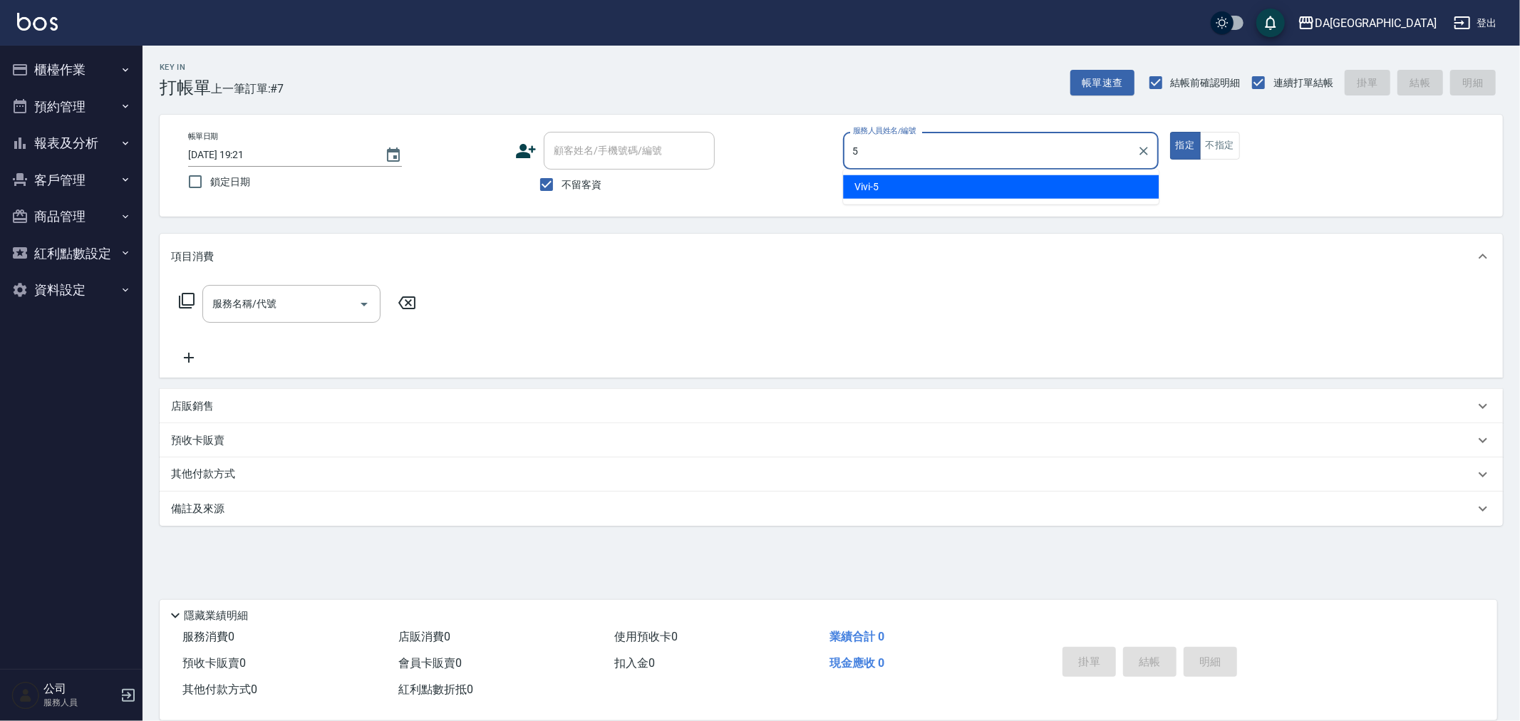
type input "Vivi-5"
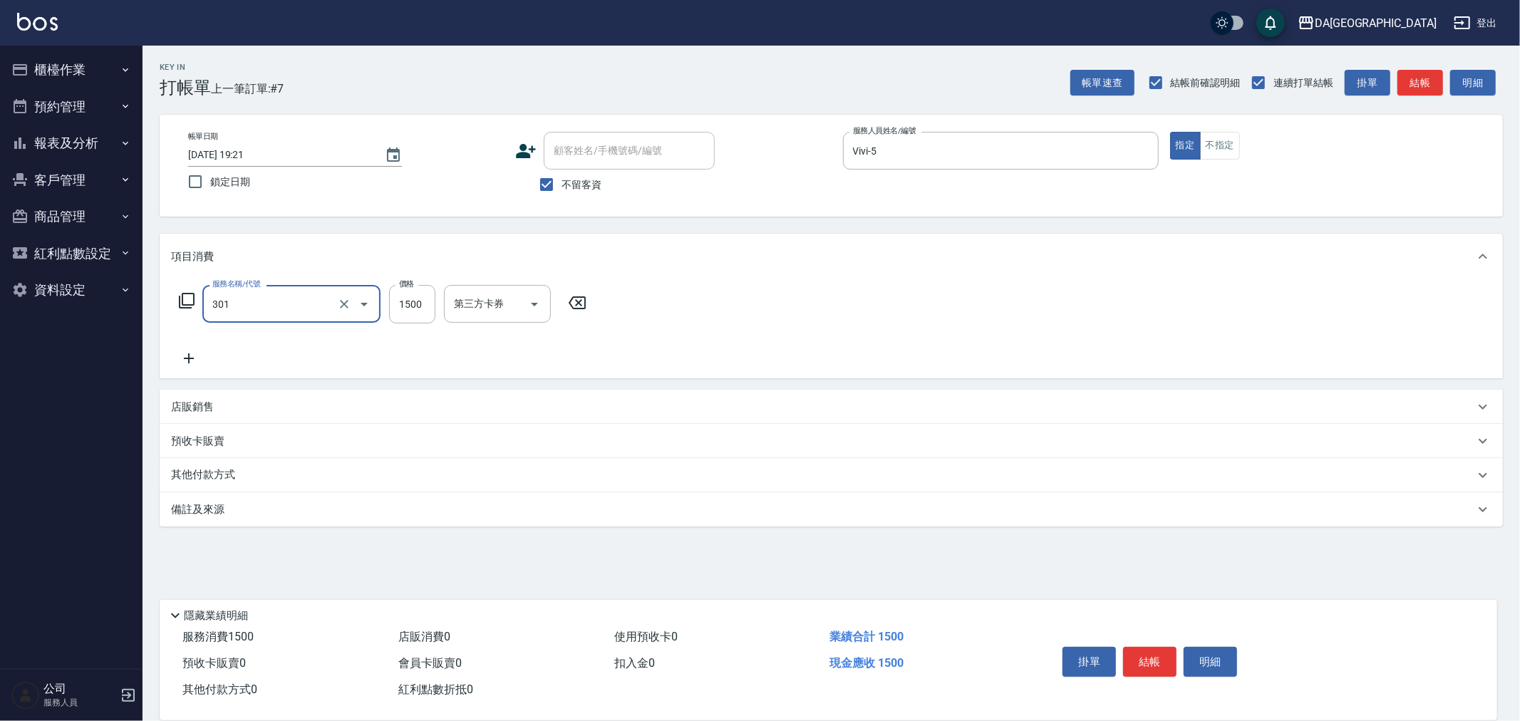
type input "燙髮(301)"
type input "1990"
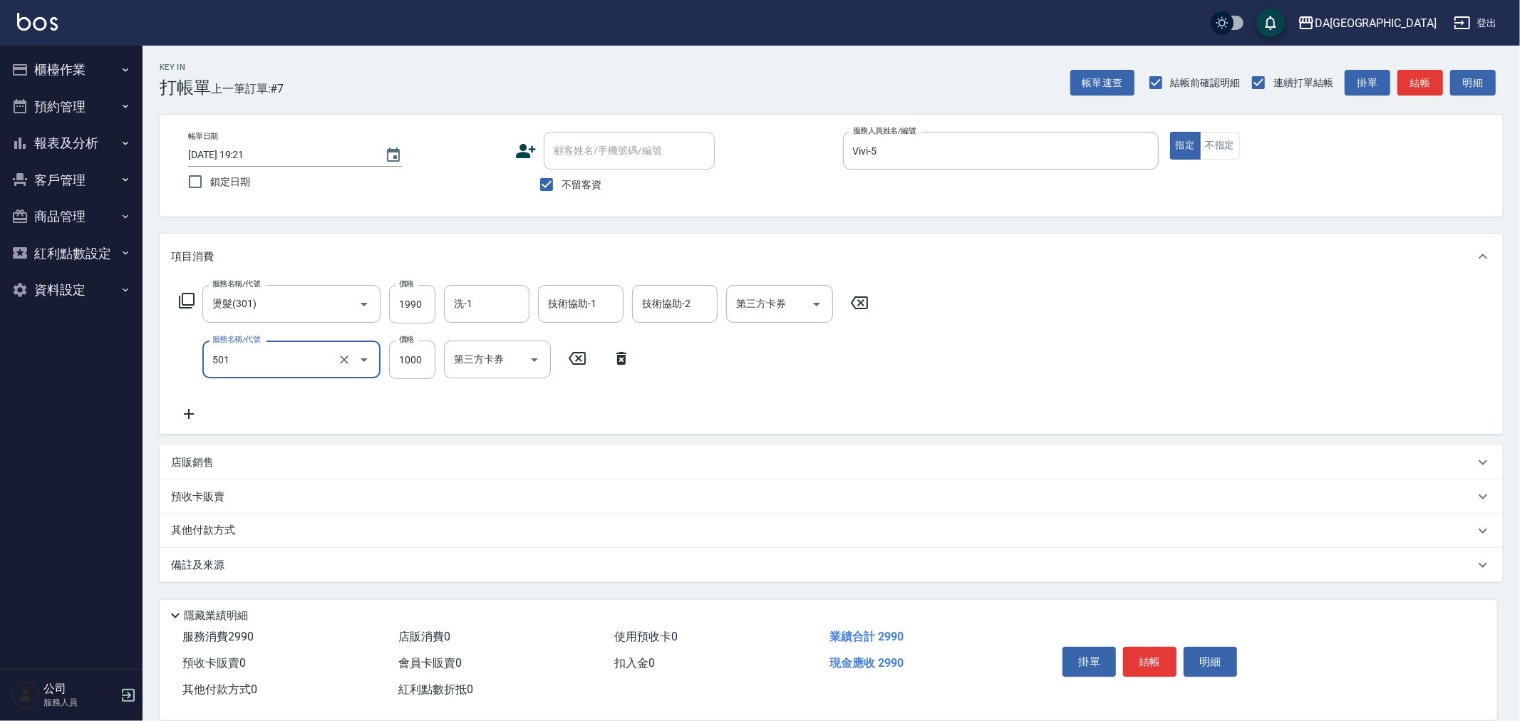
type input "染髮(501)"
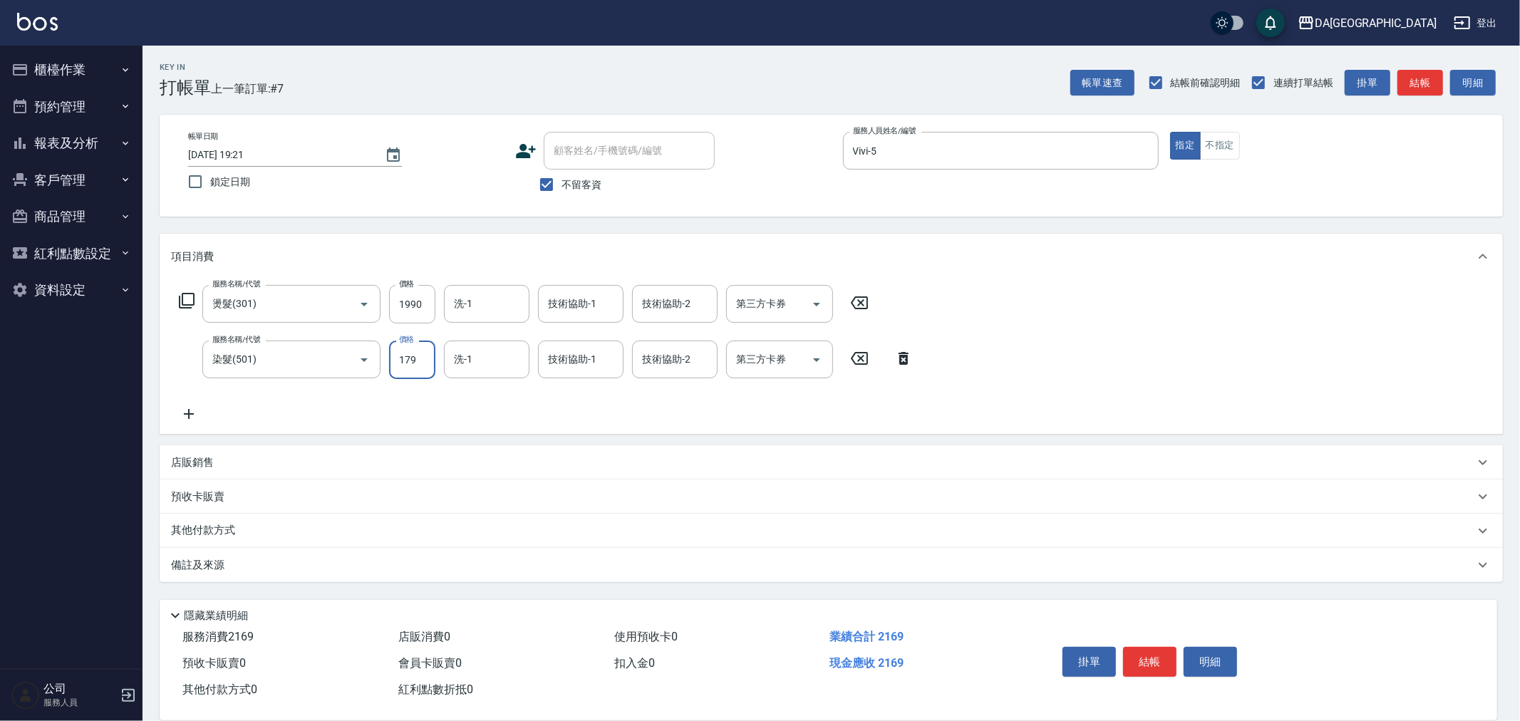
type input "1790"
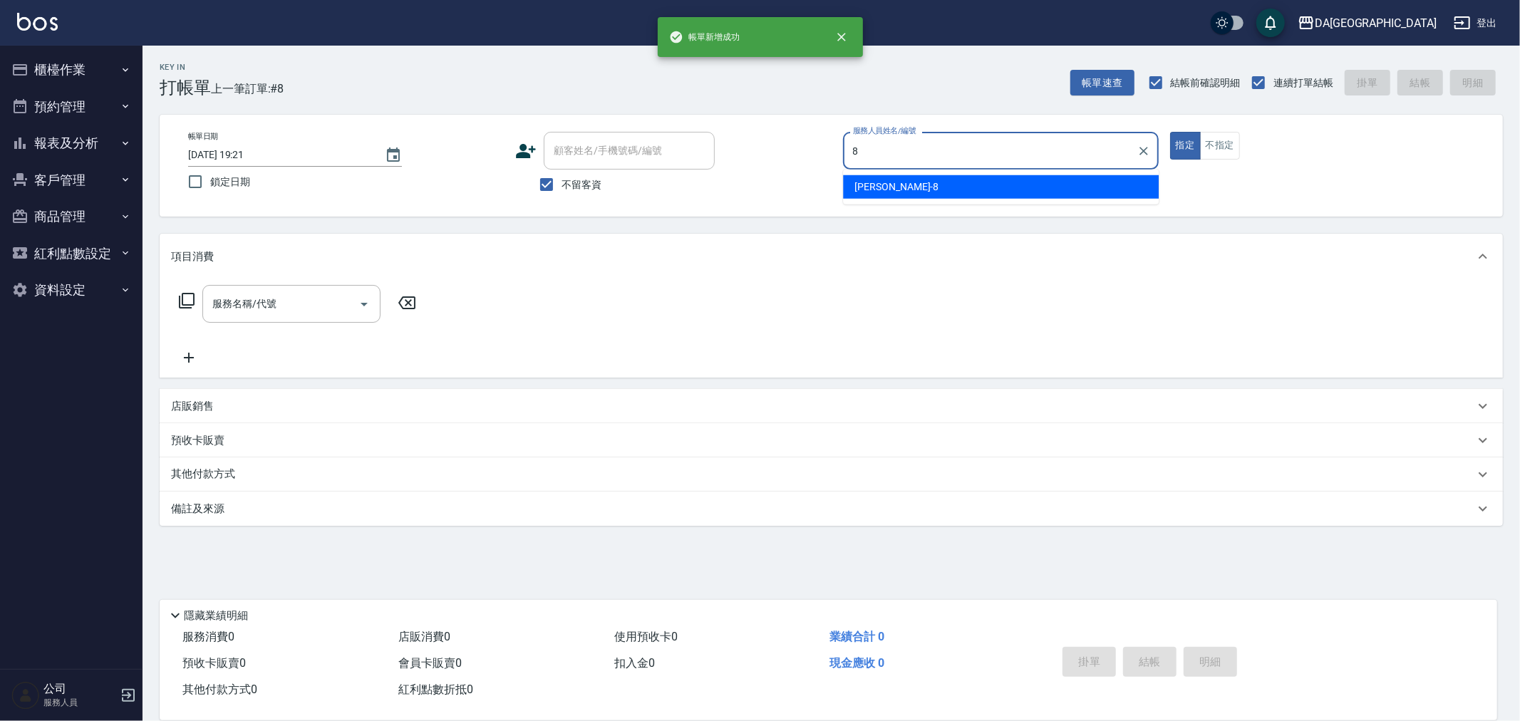
type input "LUCA-8"
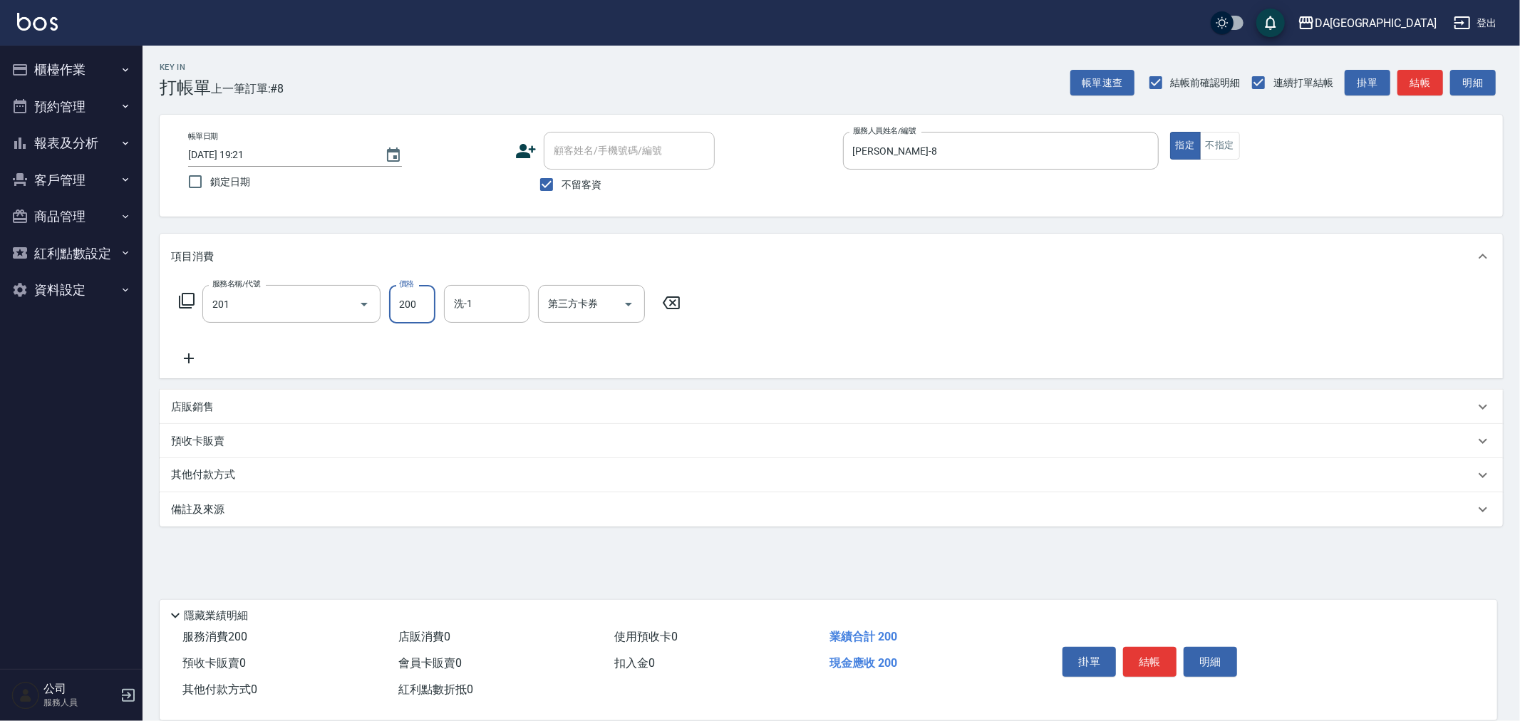
type input "洗髮(201)"
type input "300"
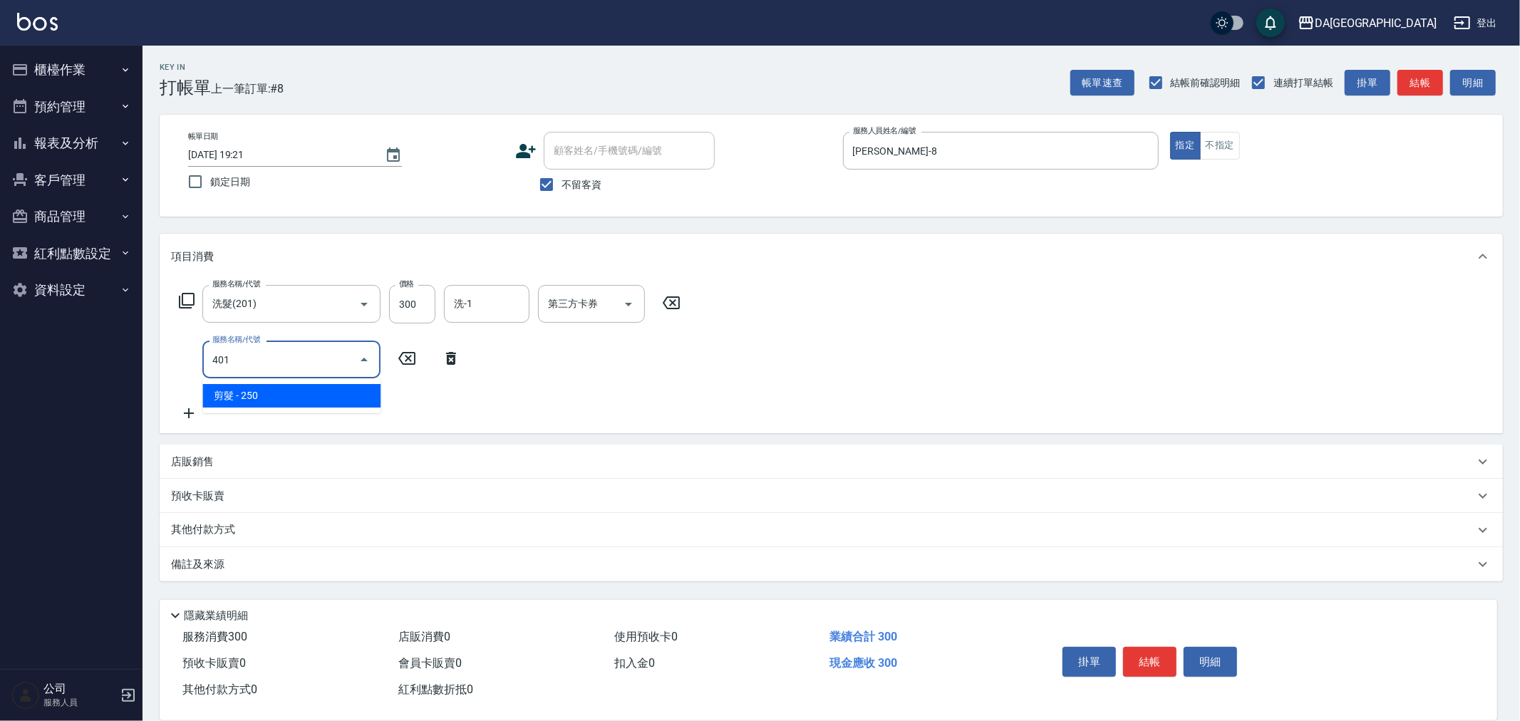
type input "剪髮(401)"
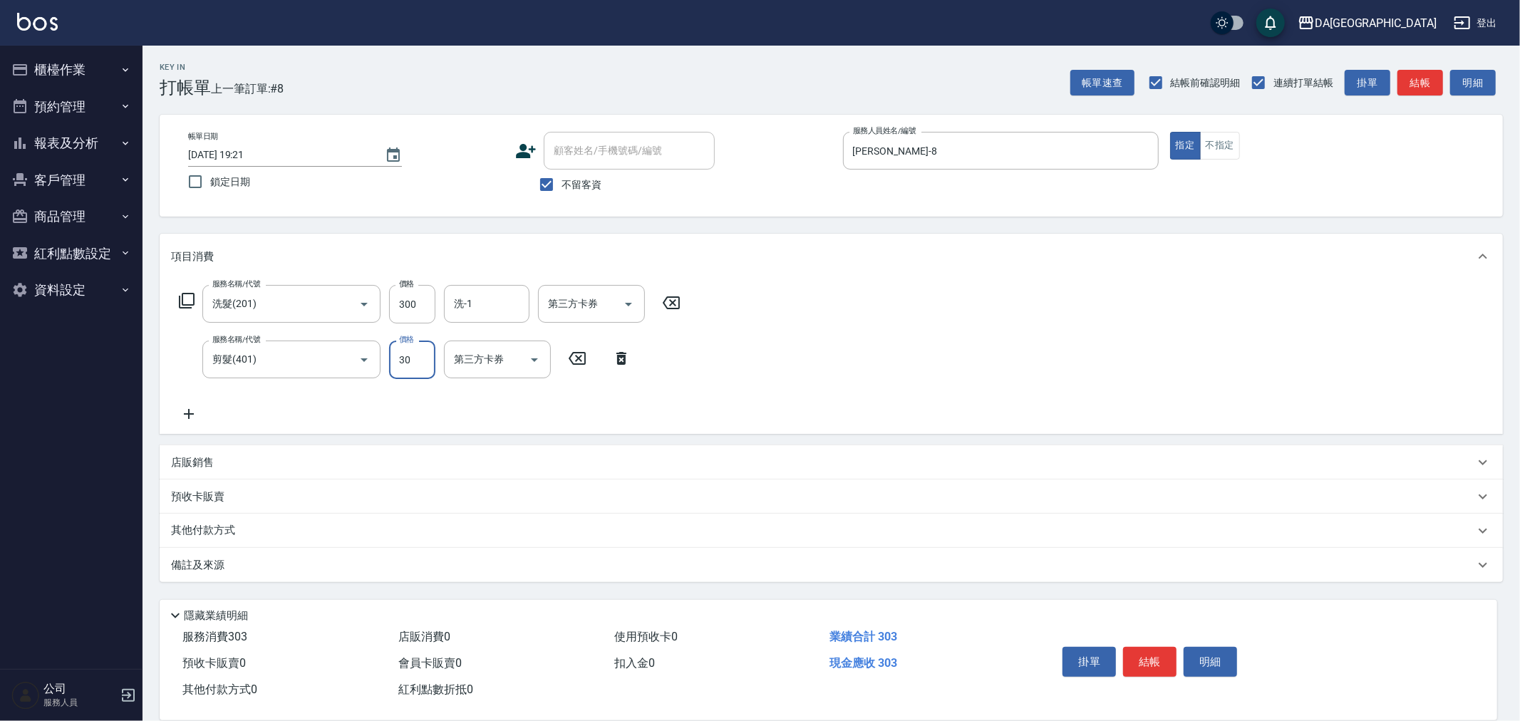
type input "300"
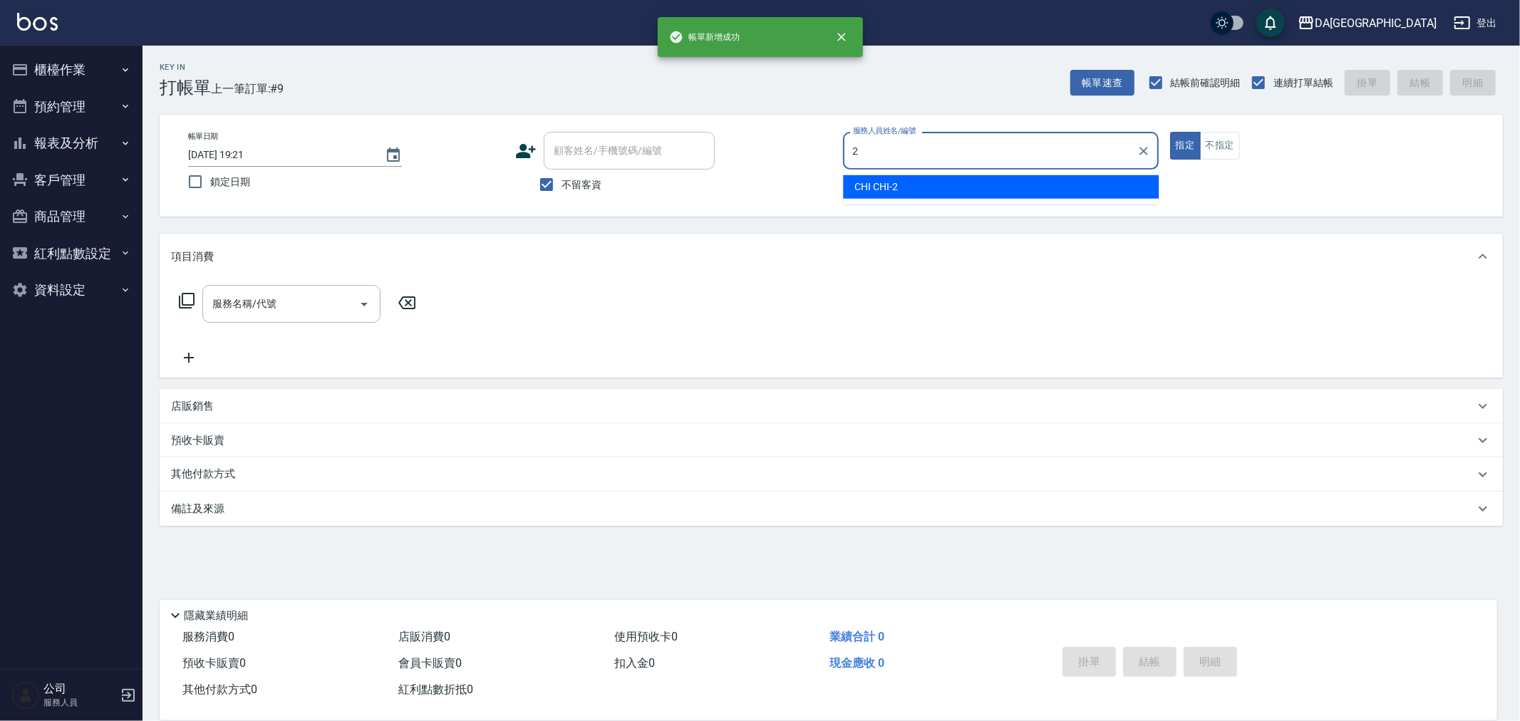
type input "CHI CHI-2"
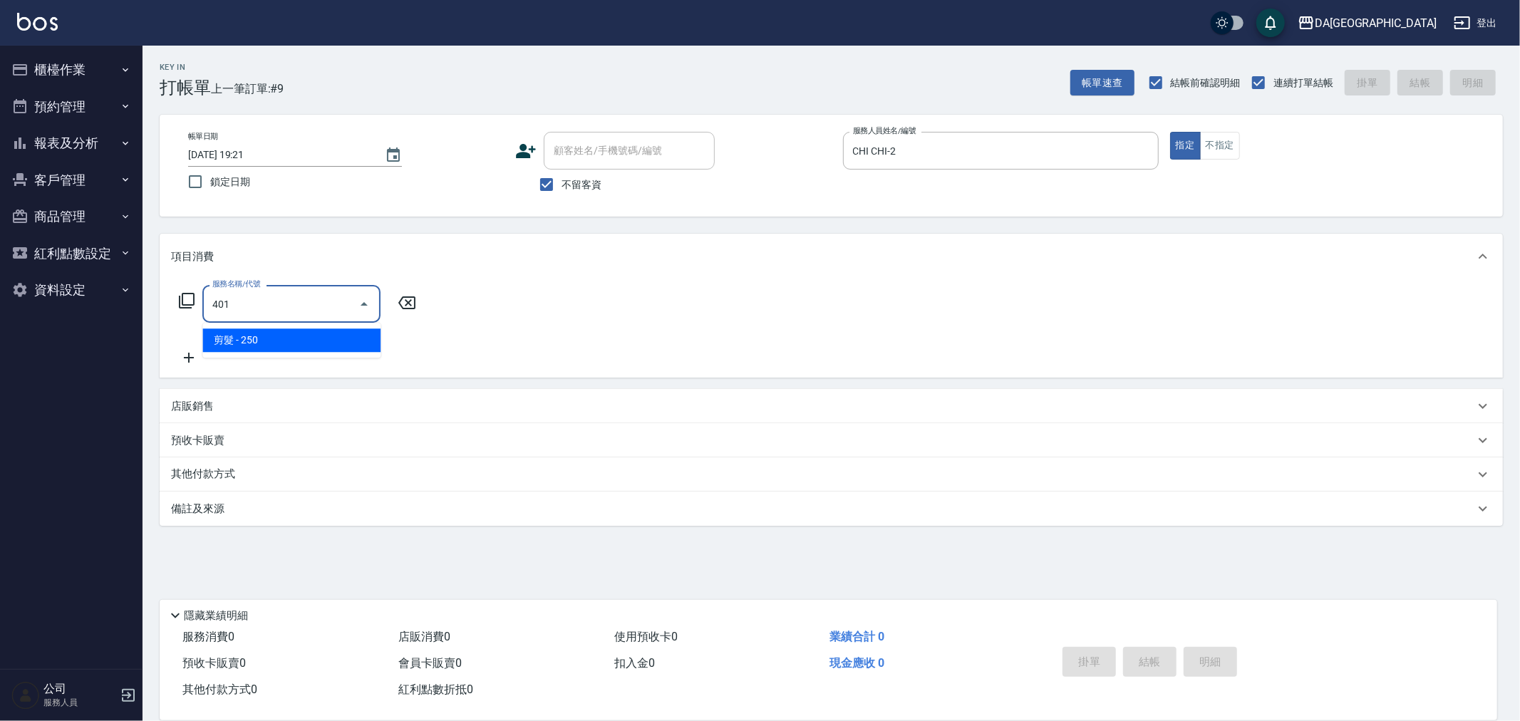
type input "剪髮(401)"
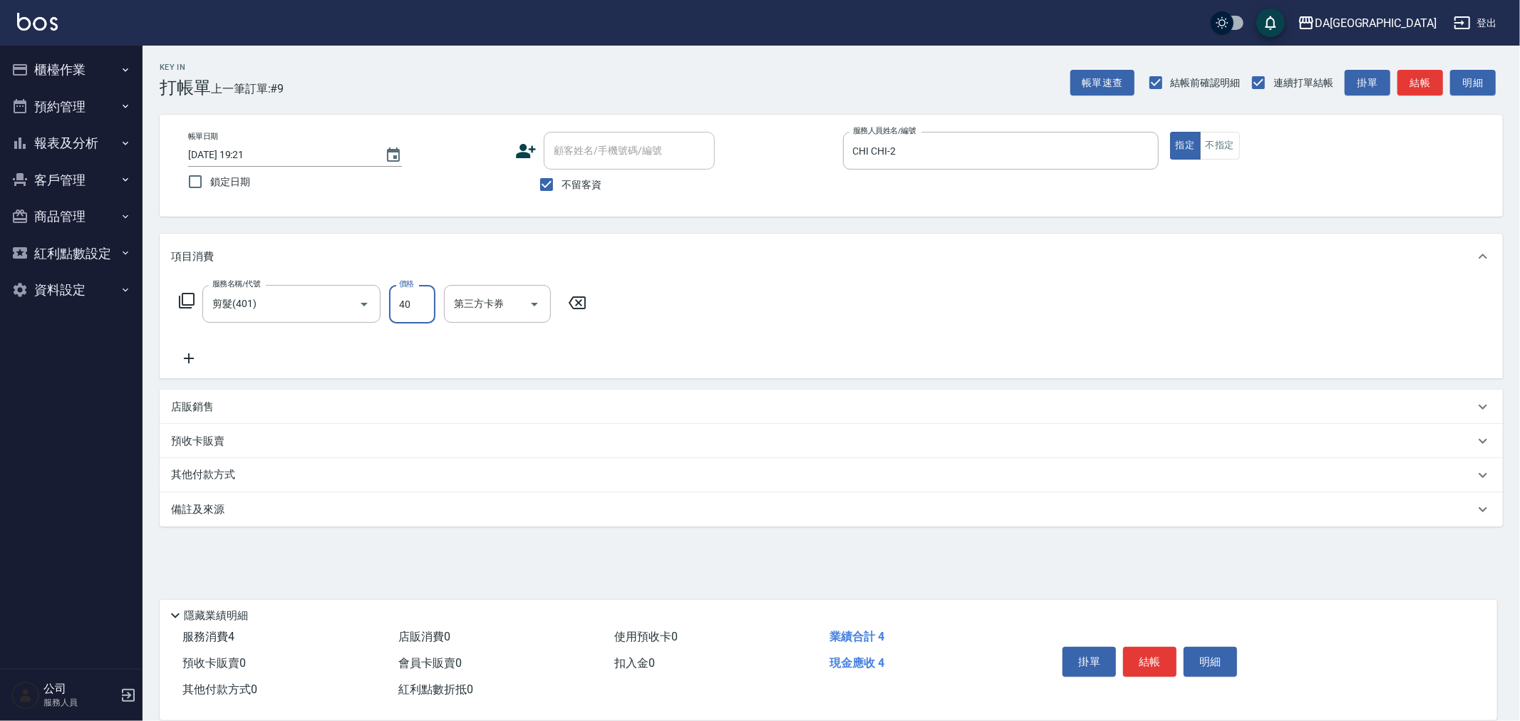
type input "400"
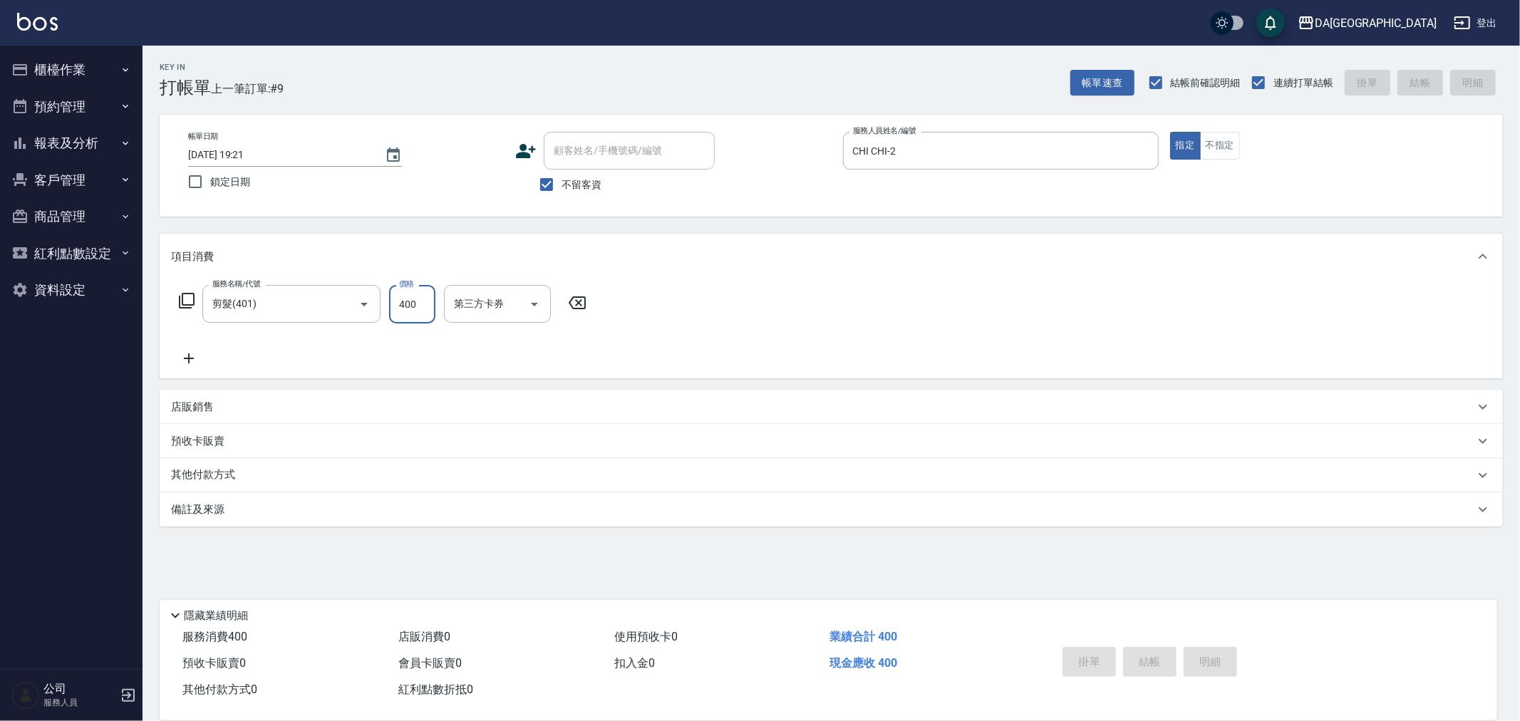
type input "2025/09/08 19:22"
click at [90, 138] on button "報表及分析" at bounding box center [71, 143] width 131 height 37
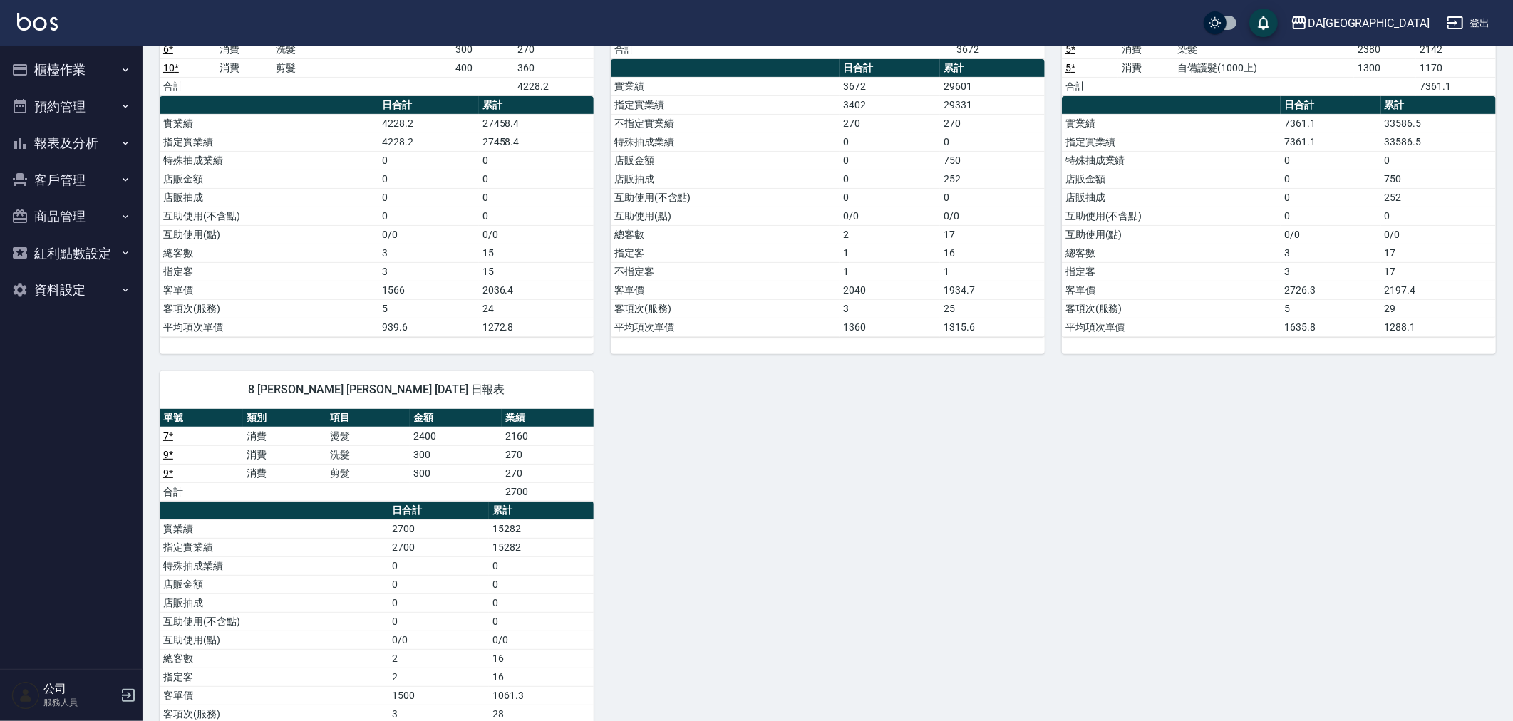
scroll to position [129, 0]
